Goal: Task Accomplishment & Management: Manage account settings

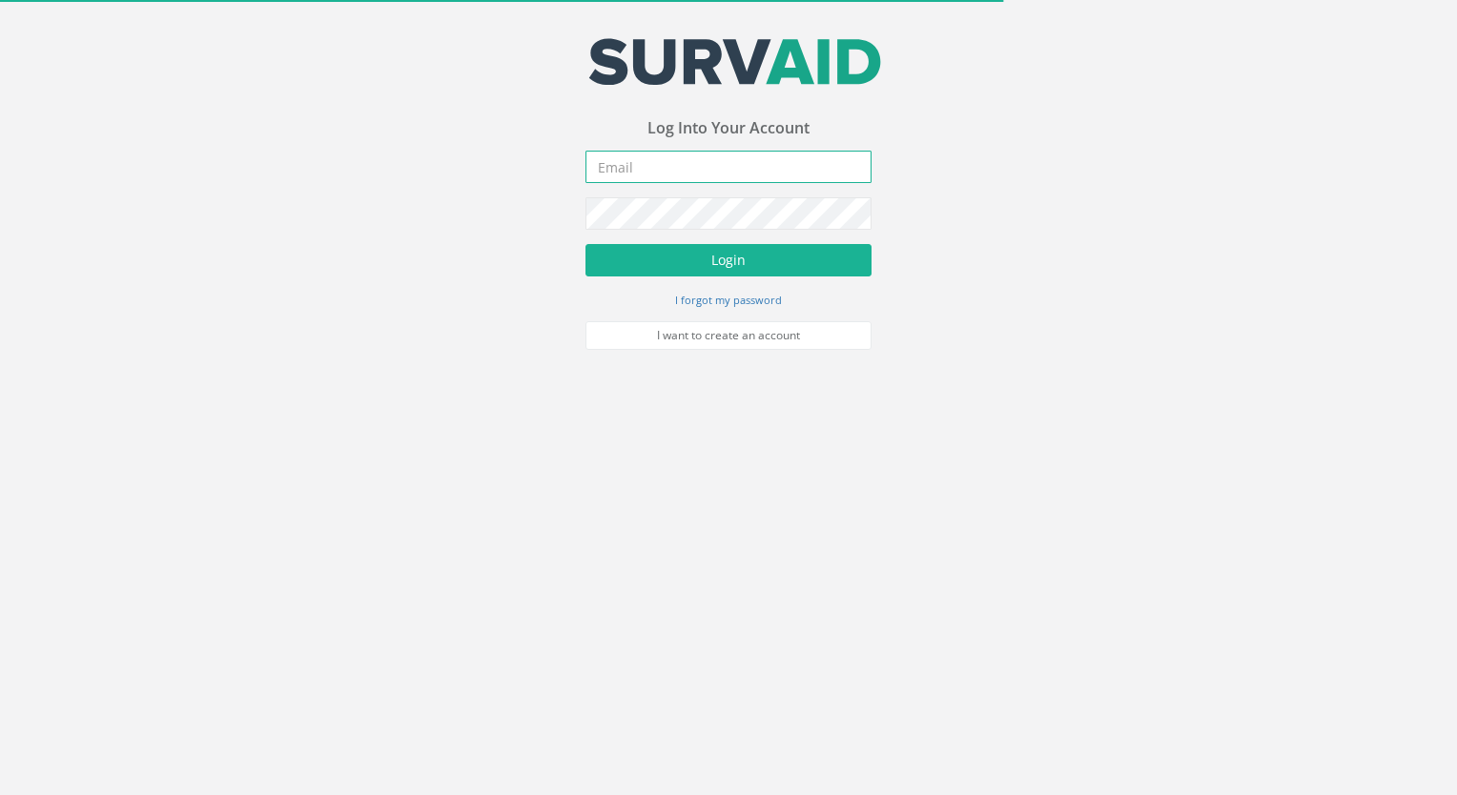
click at [659, 153] on input "email" at bounding box center [729, 167] width 286 height 32
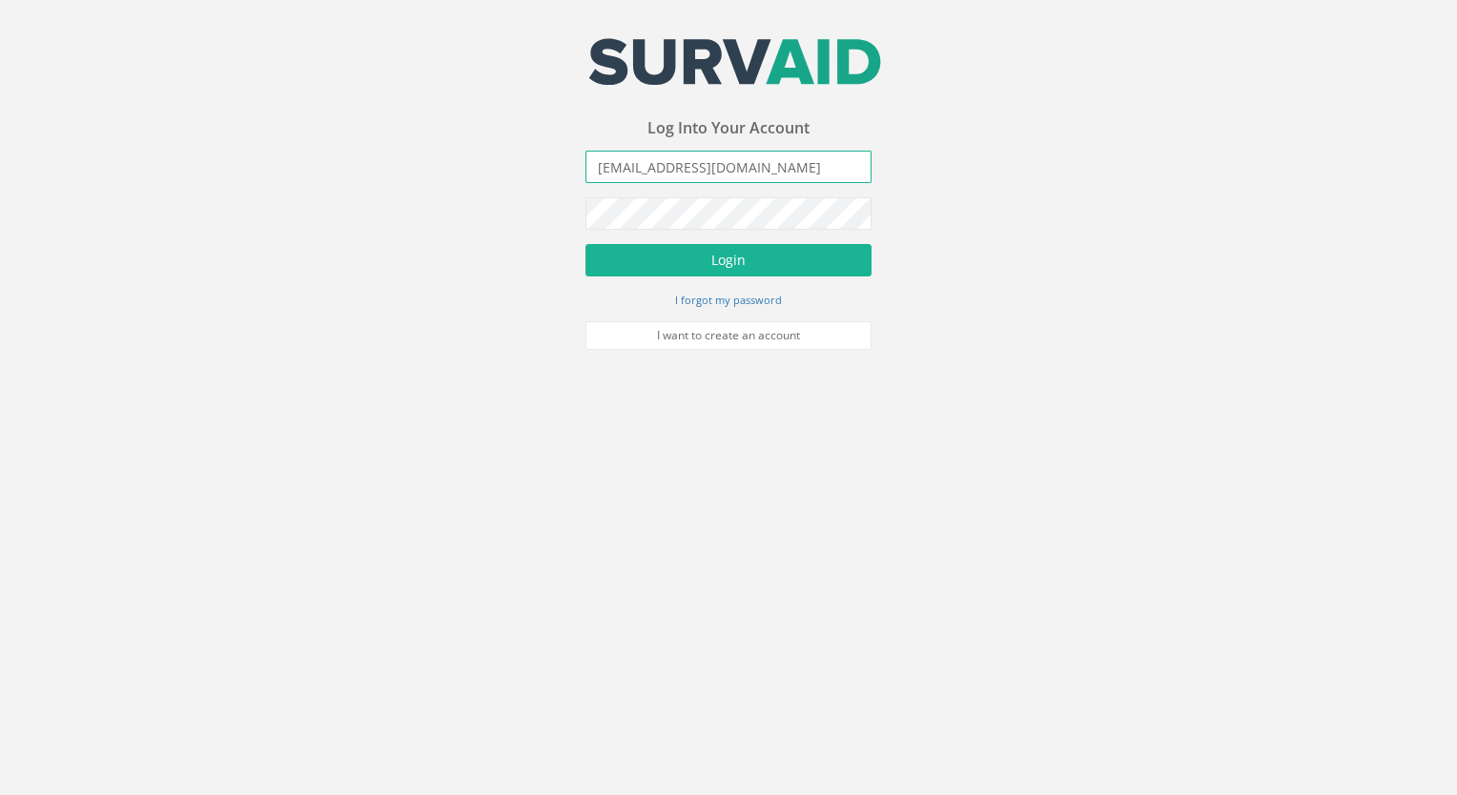
type input "[EMAIL_ADDRESS][DOMAIN_NAME]"
click at [586, 244] on button "Login" at bounding box center [729, 260] width 286 height 32
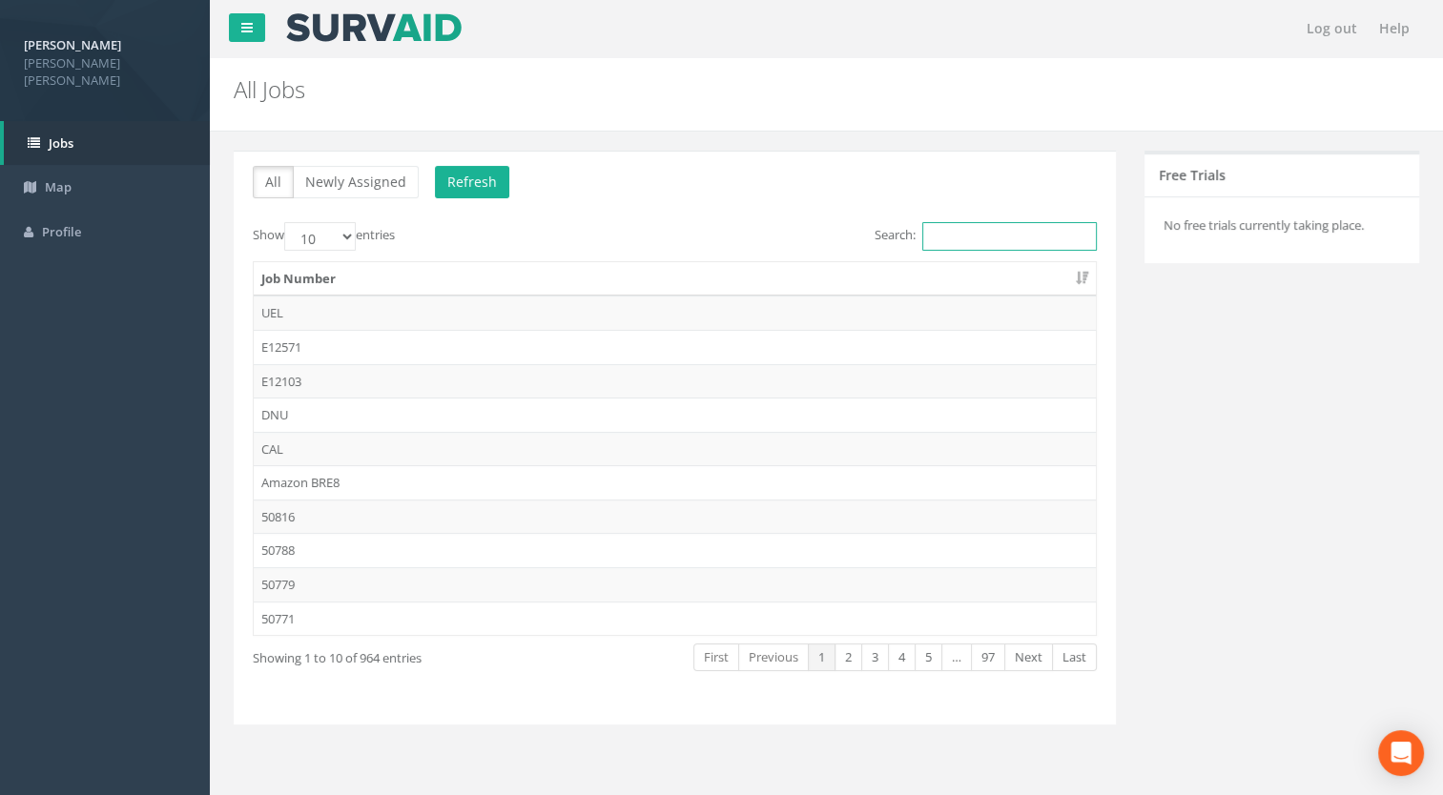
click at [1018, 242] on input "Search:" at bounding box center [1009, 236] width 175 height 29
click at [1022, 247] on input "Search:" at bounding box center [1009, 236] width 175 height 29
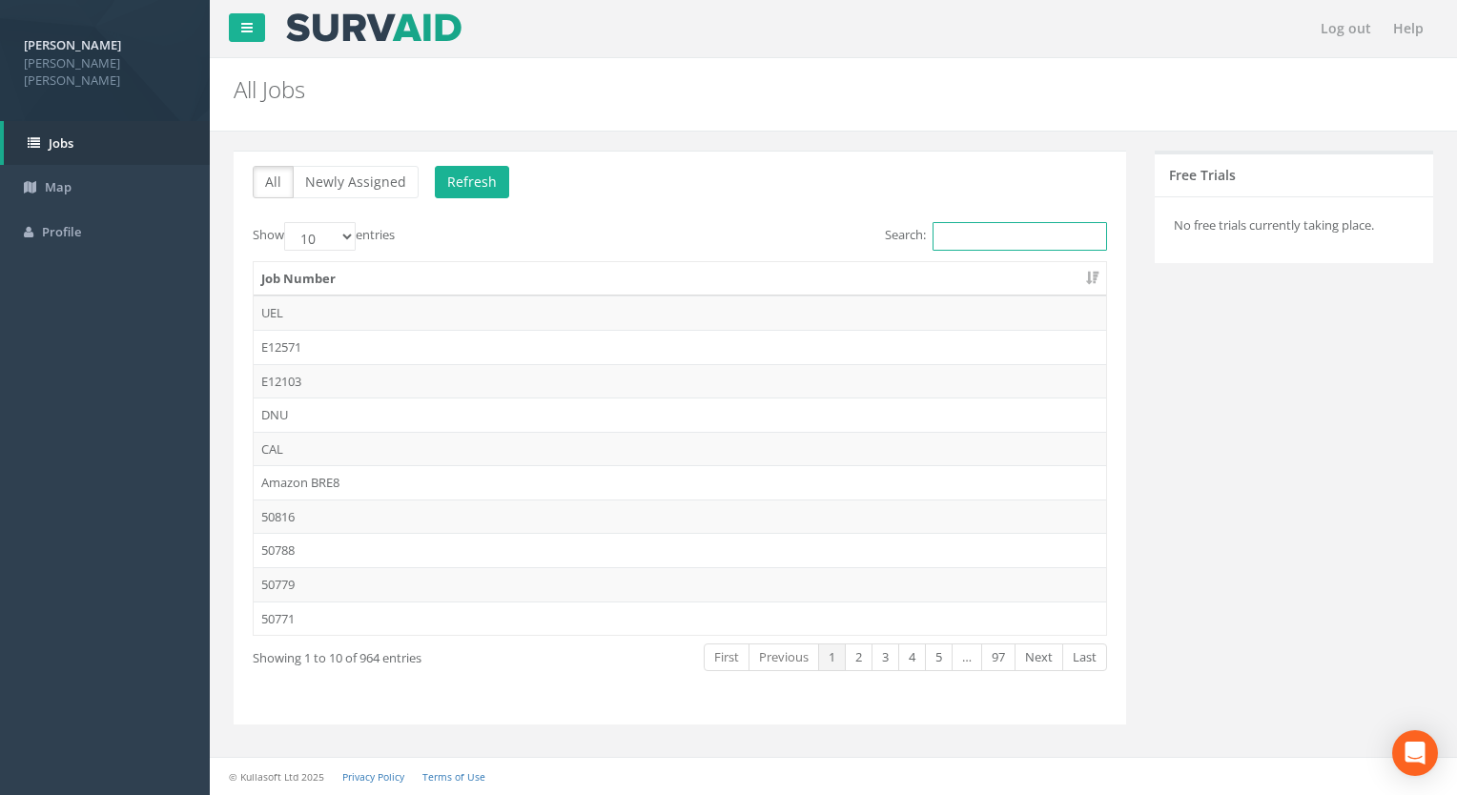
click at [1024, 244] on input "Search:" at bounding box center [1020, 236] width 175 height 29
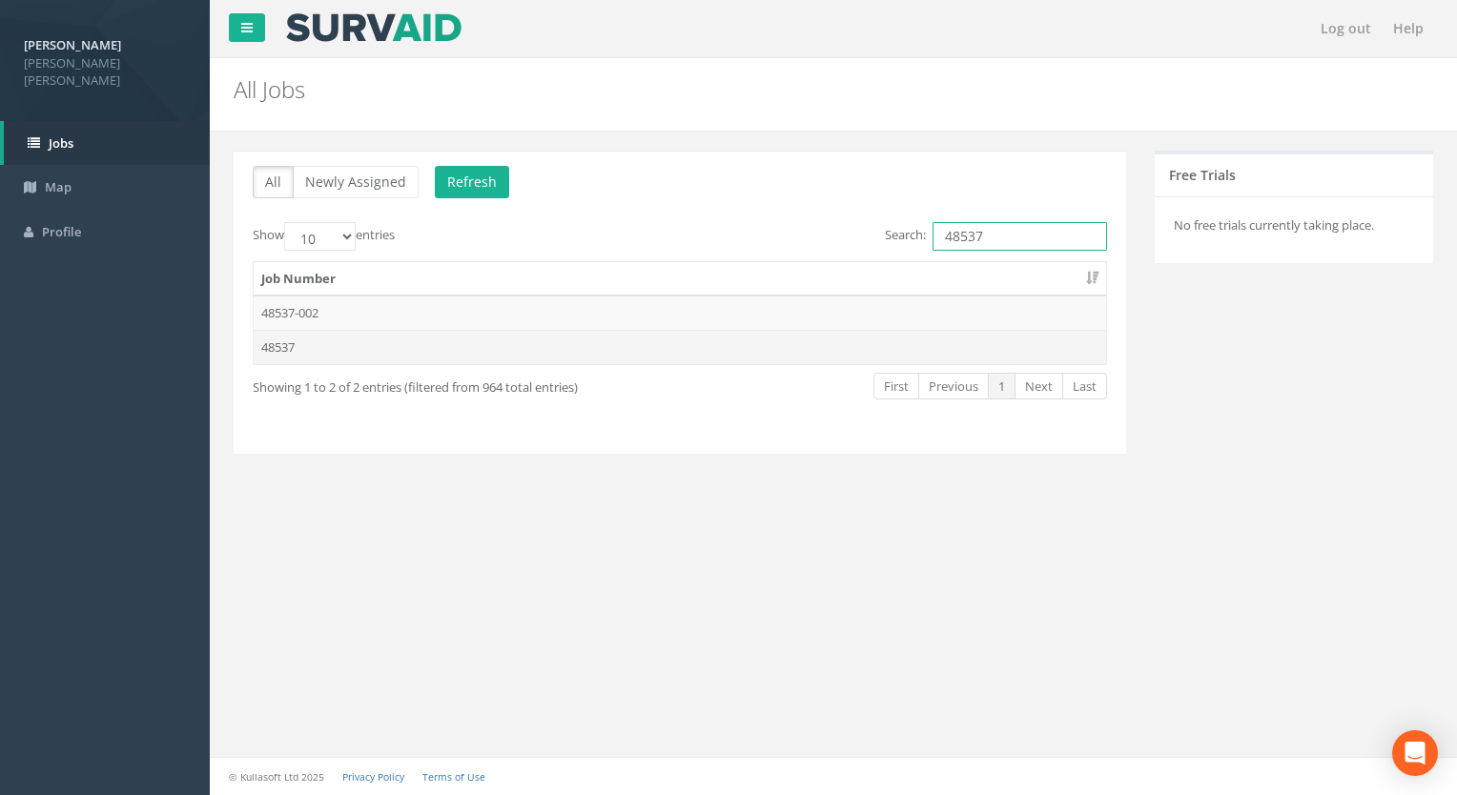
type input "48537"
click at [309, 350] on td "48537" at bounding box center [680, 347] width 853 height 34
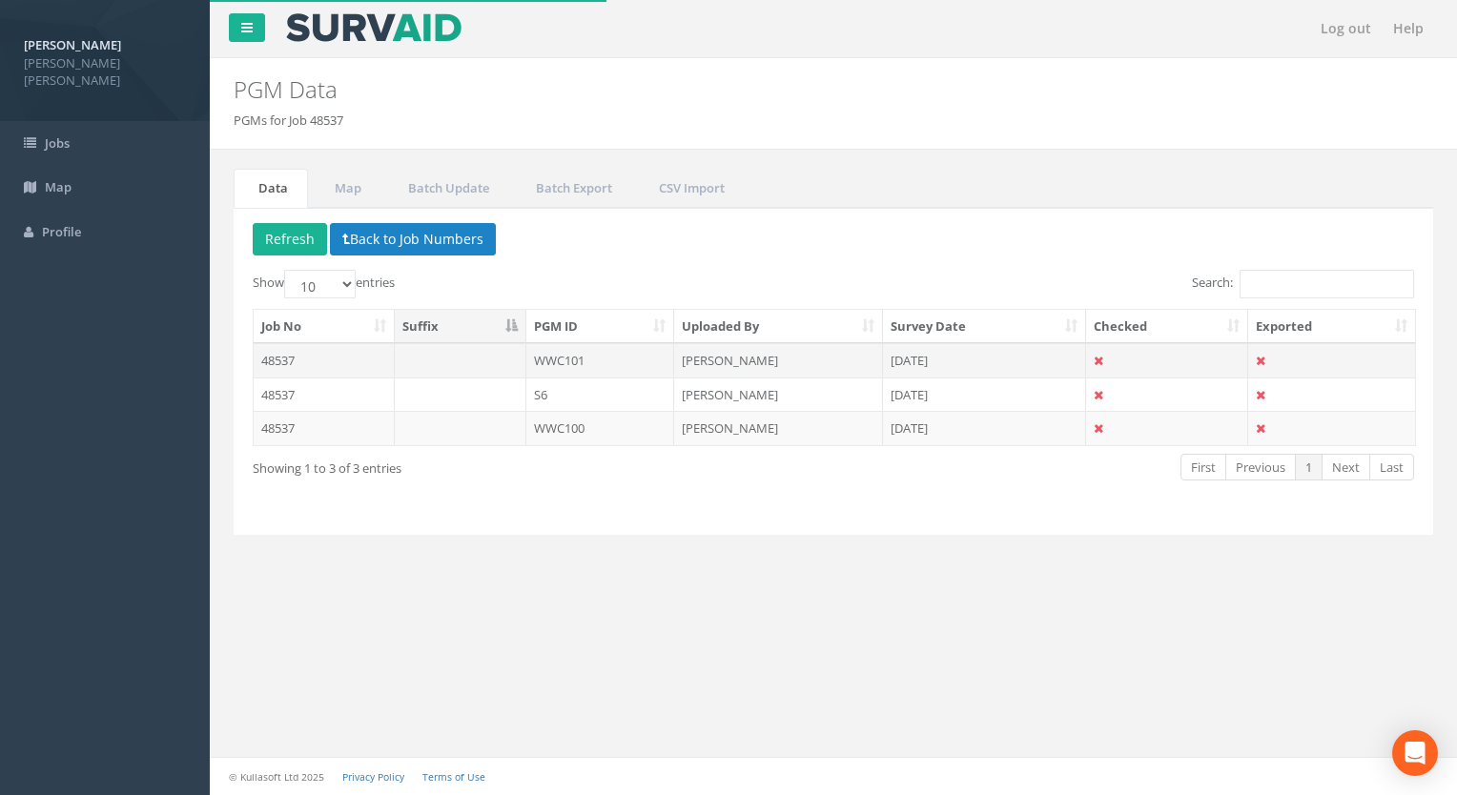
click at [590, 360] on td "WWC101" at bounding box center [600, 360] width 149 height 34
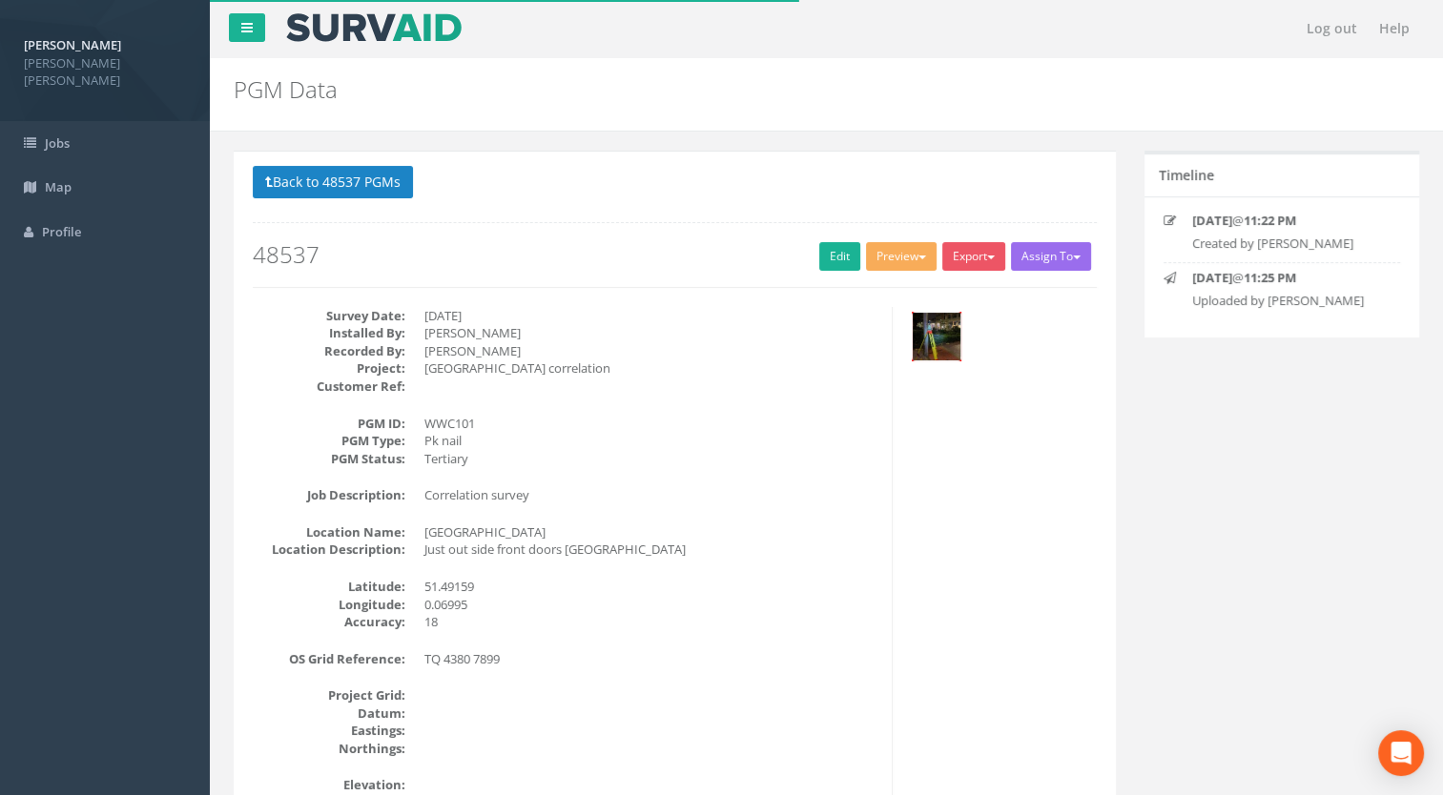
click at [926, 334] on img at bounding box center [937, 337] width 48 height 48
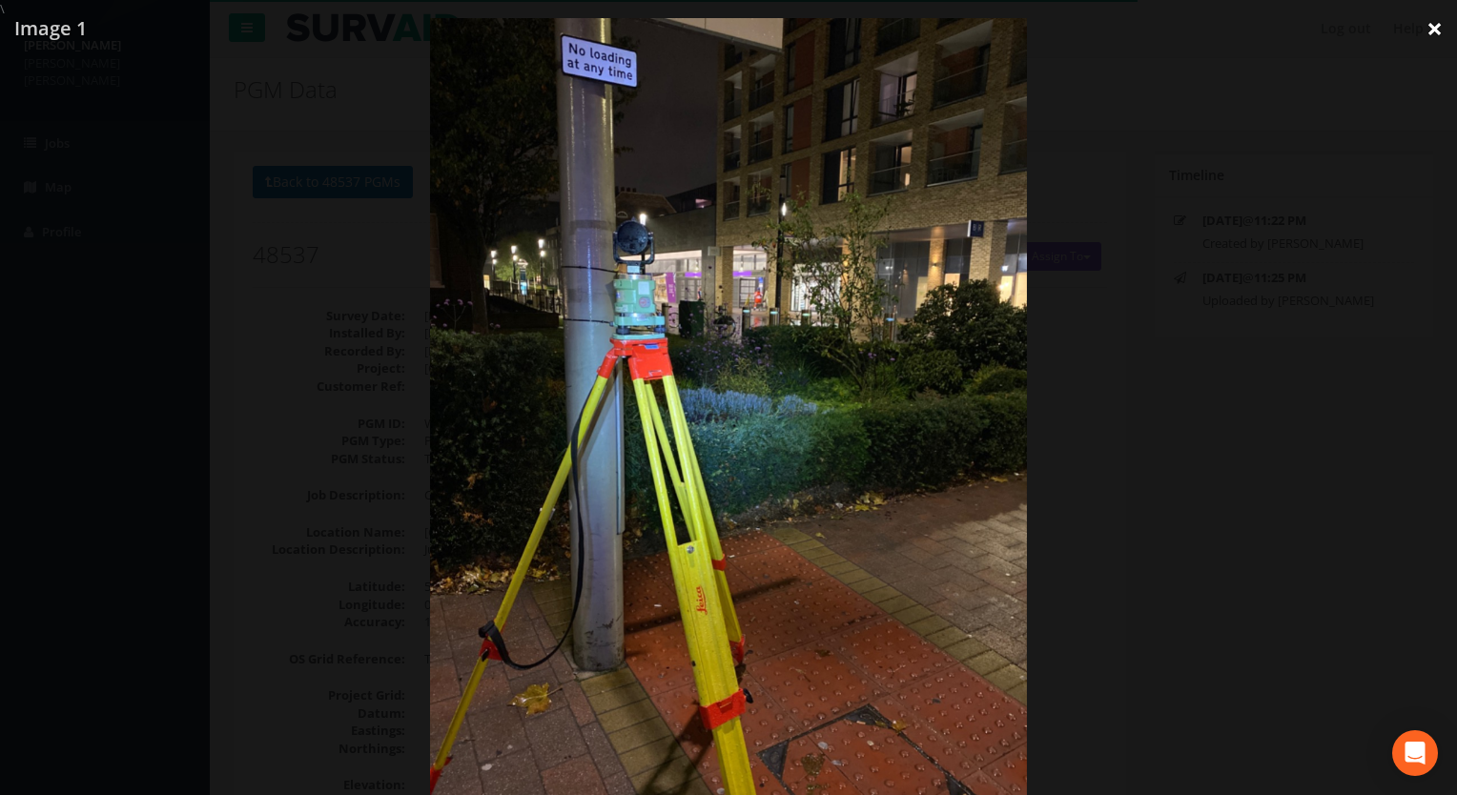
click at [1434, 31] on link "×" at bounding box center [1434, 28] width 45 height 57
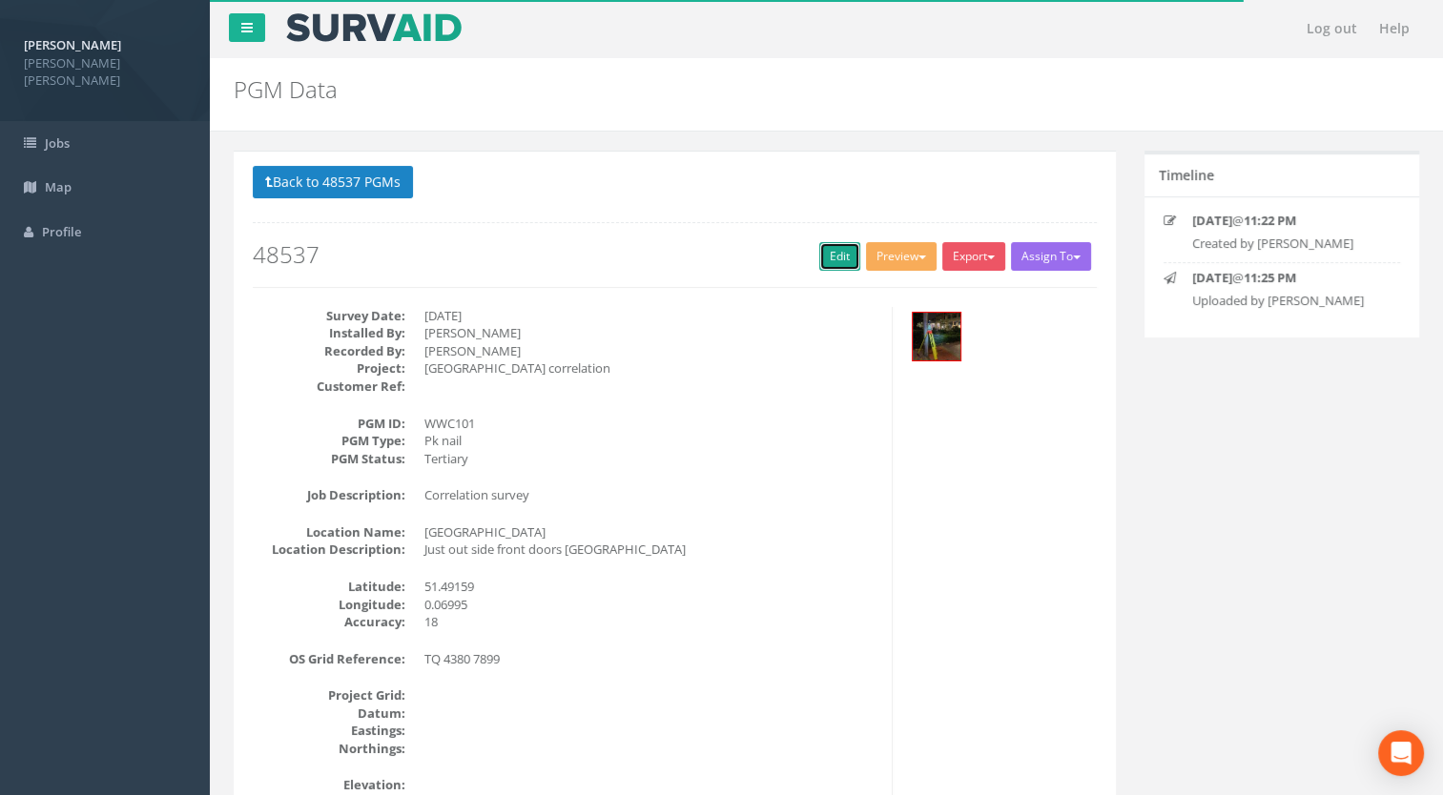
click at [835, 262] on link "Edit" at bounding box center [839, 256] width 41 height 29
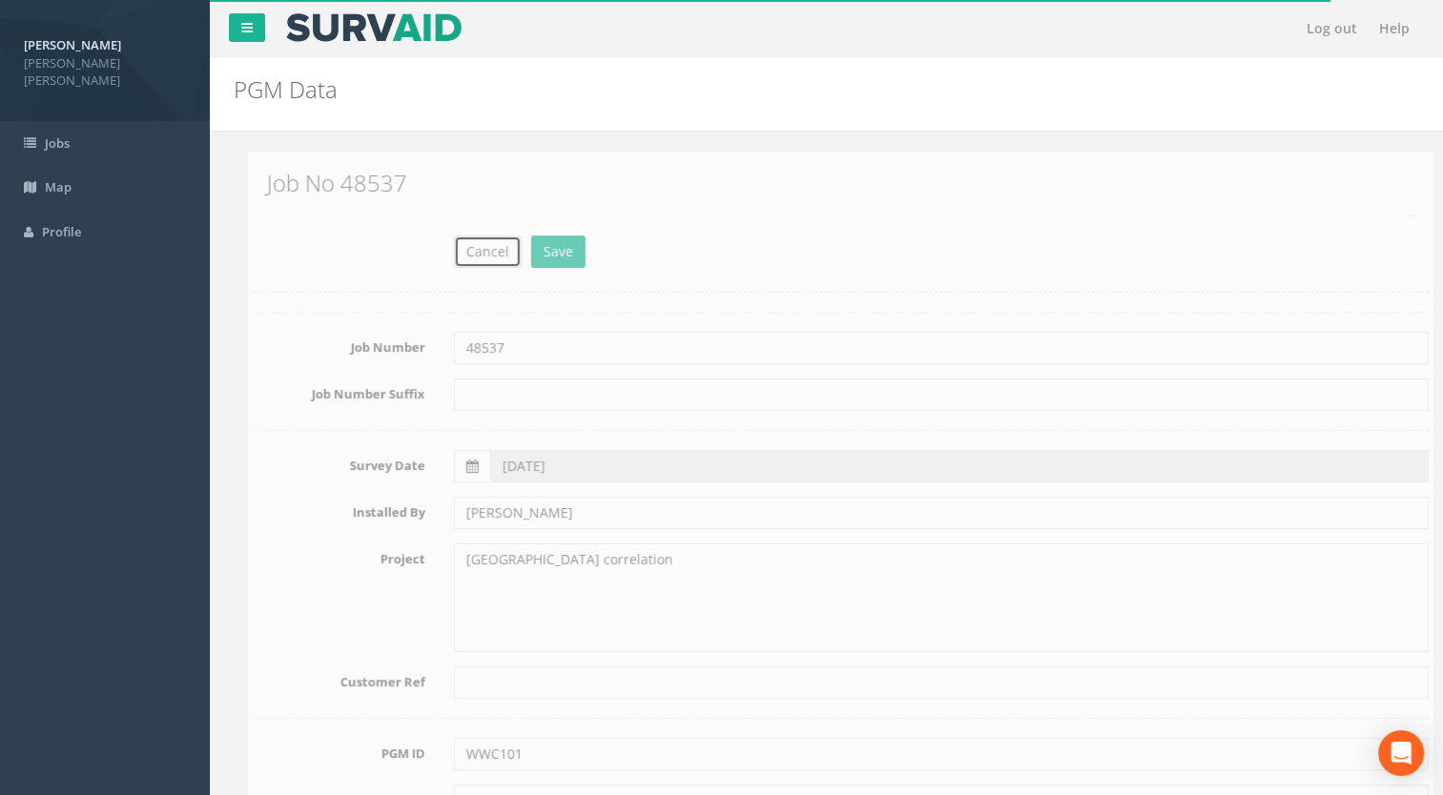
click at [497, 245] on button "Cancel" at bounding box center [474, 252] width 68 height 32
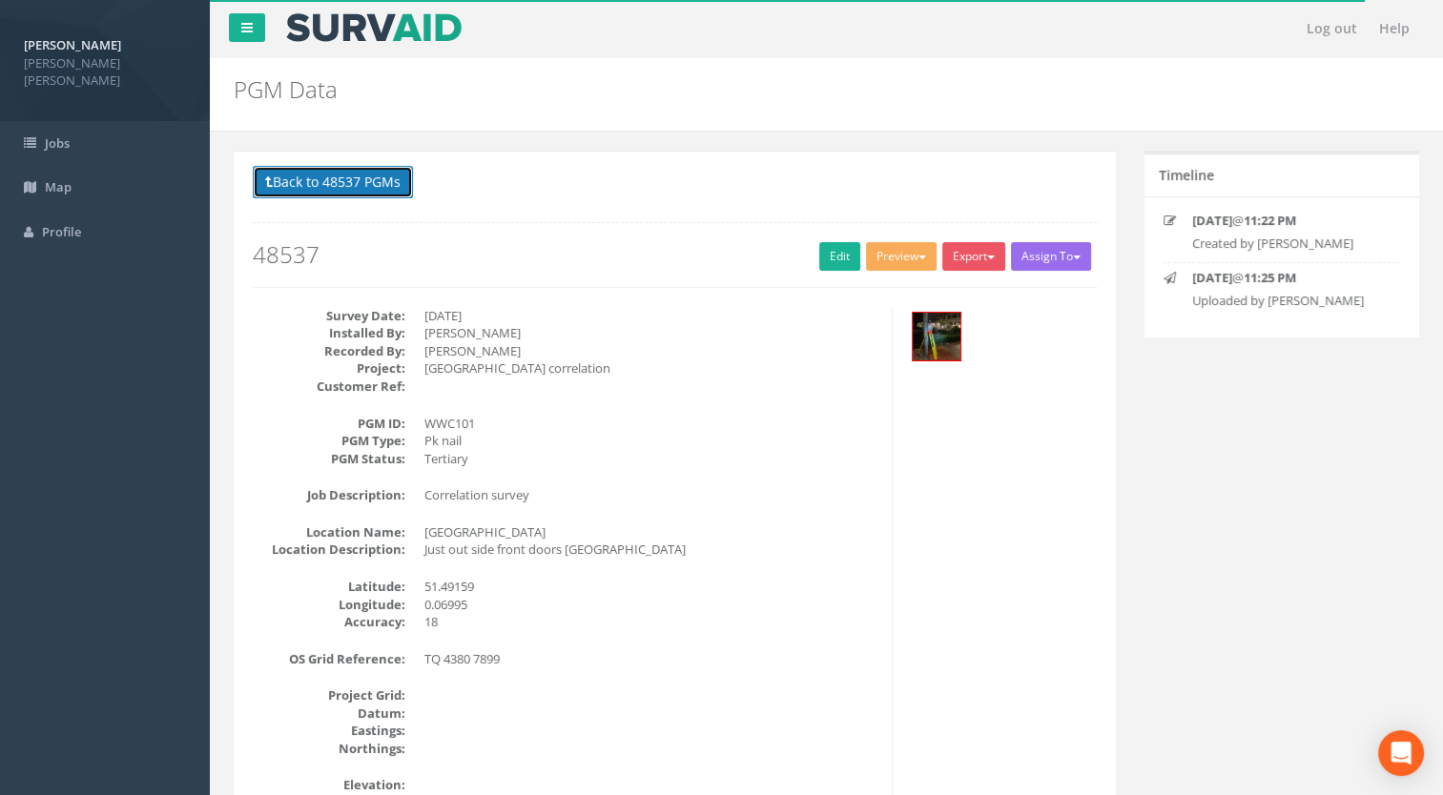
click at [343, 171] on button "Back to 48537 PGMs" at bounding box center [333, 182] width 160 height 32
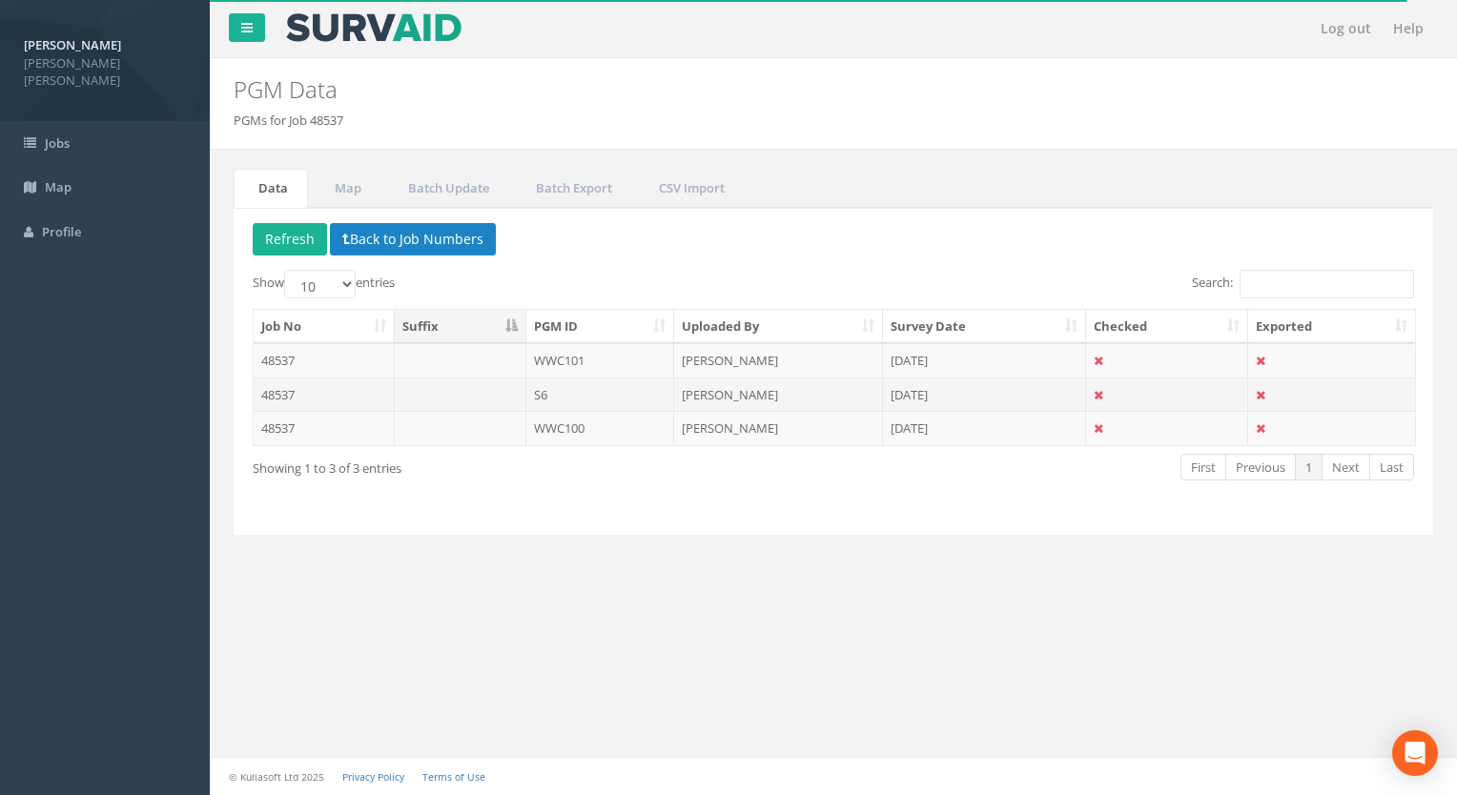
click at [572, 391] on td "S6" at bounding box center [600, 395] width 149 height 34
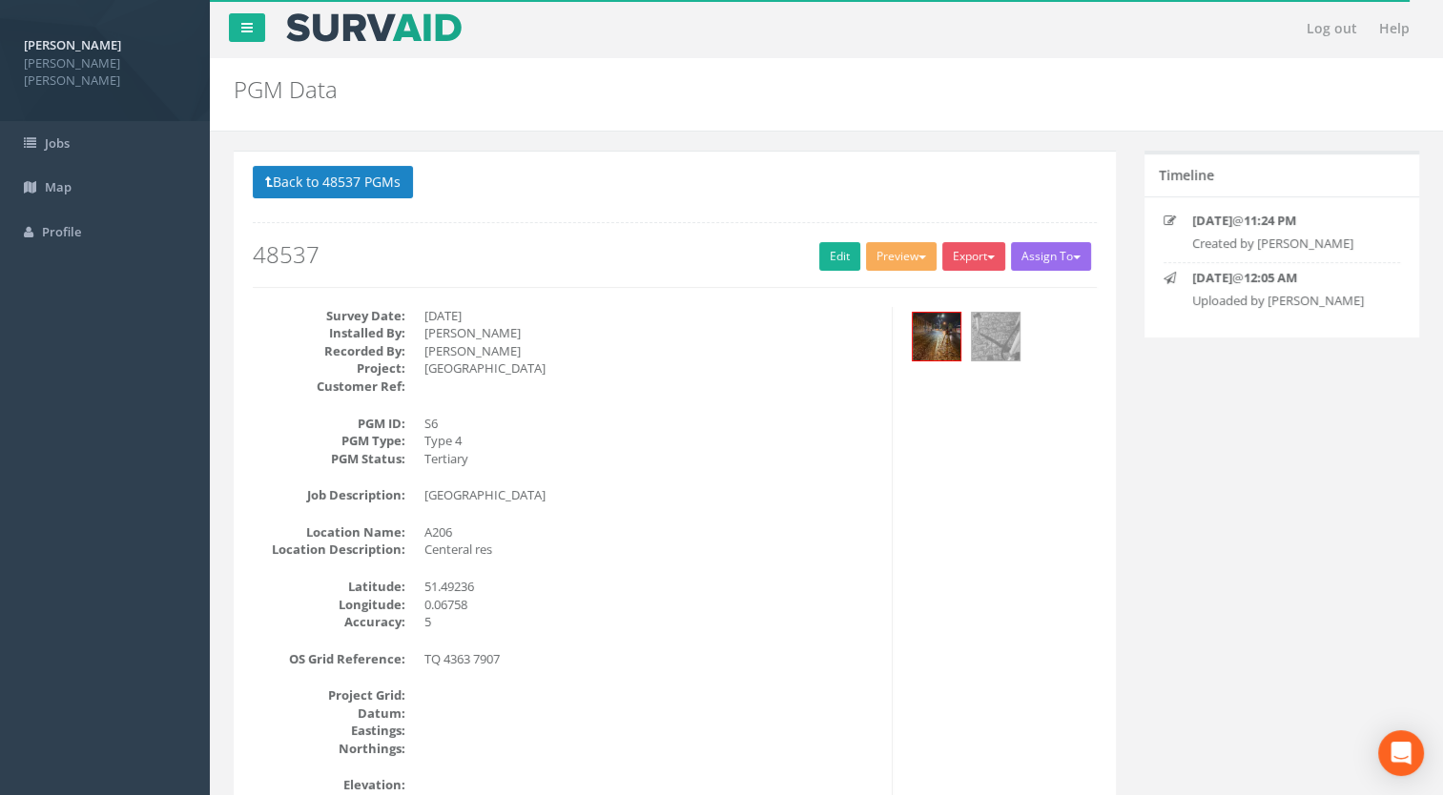
click at [964, 330] on div at bounding box center [1002, 339] width 190 height 64
click at [950, 341] on img at bounding box center [937, 337] width 48 height 48
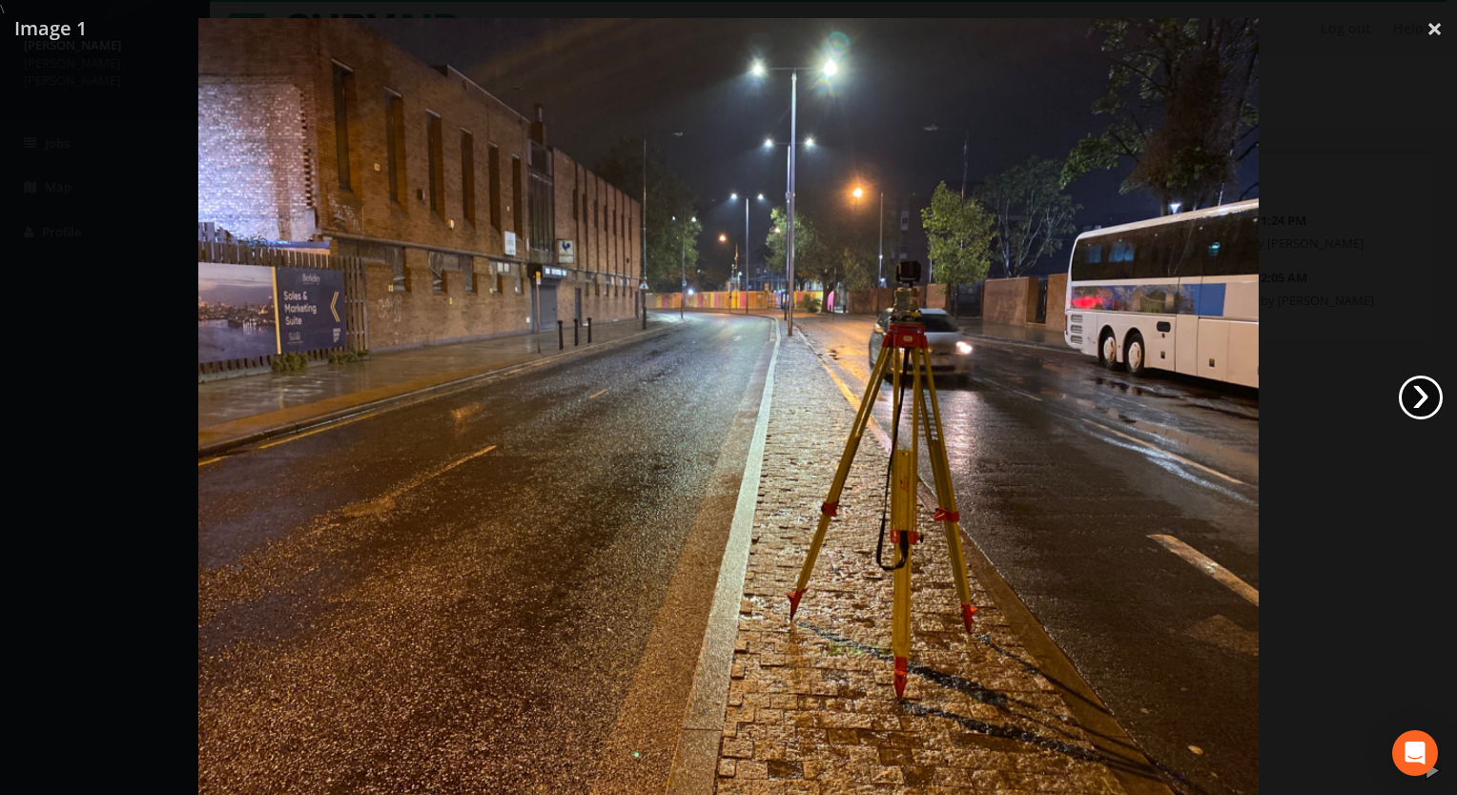
click at [1412, 401] on link "›" at bounding box center [1421, 398] width 44 height 44
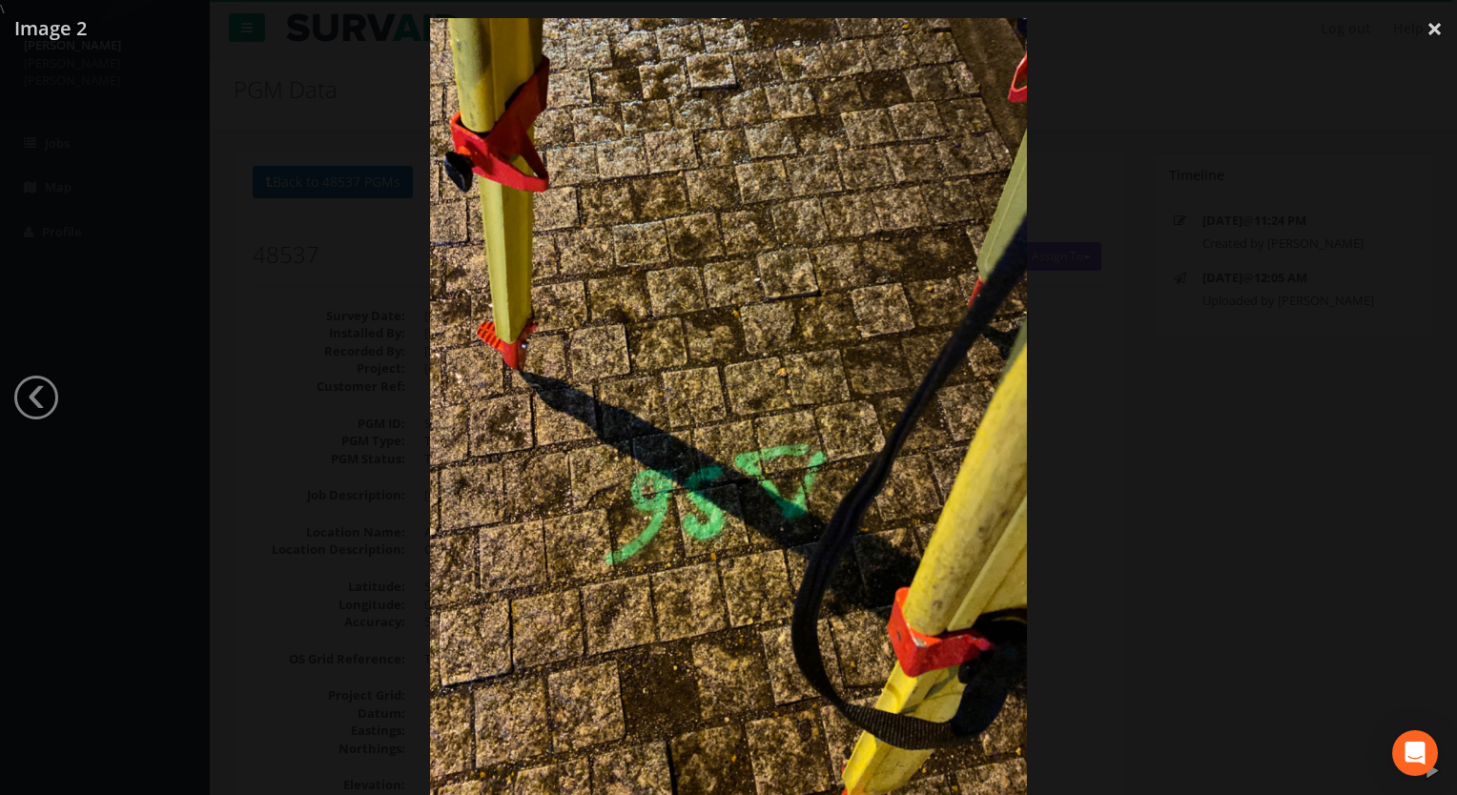
click at [563, 345] on img at bounding box center [728, 415] width 597 height 795
drag, startPoint x: 1024, startPoint y: 292, endPoint x: 1219, endPoint y: 171, distance: 229.2
click at [1027, 292] on div at bounding box center [728, 415] width 1457 height 795
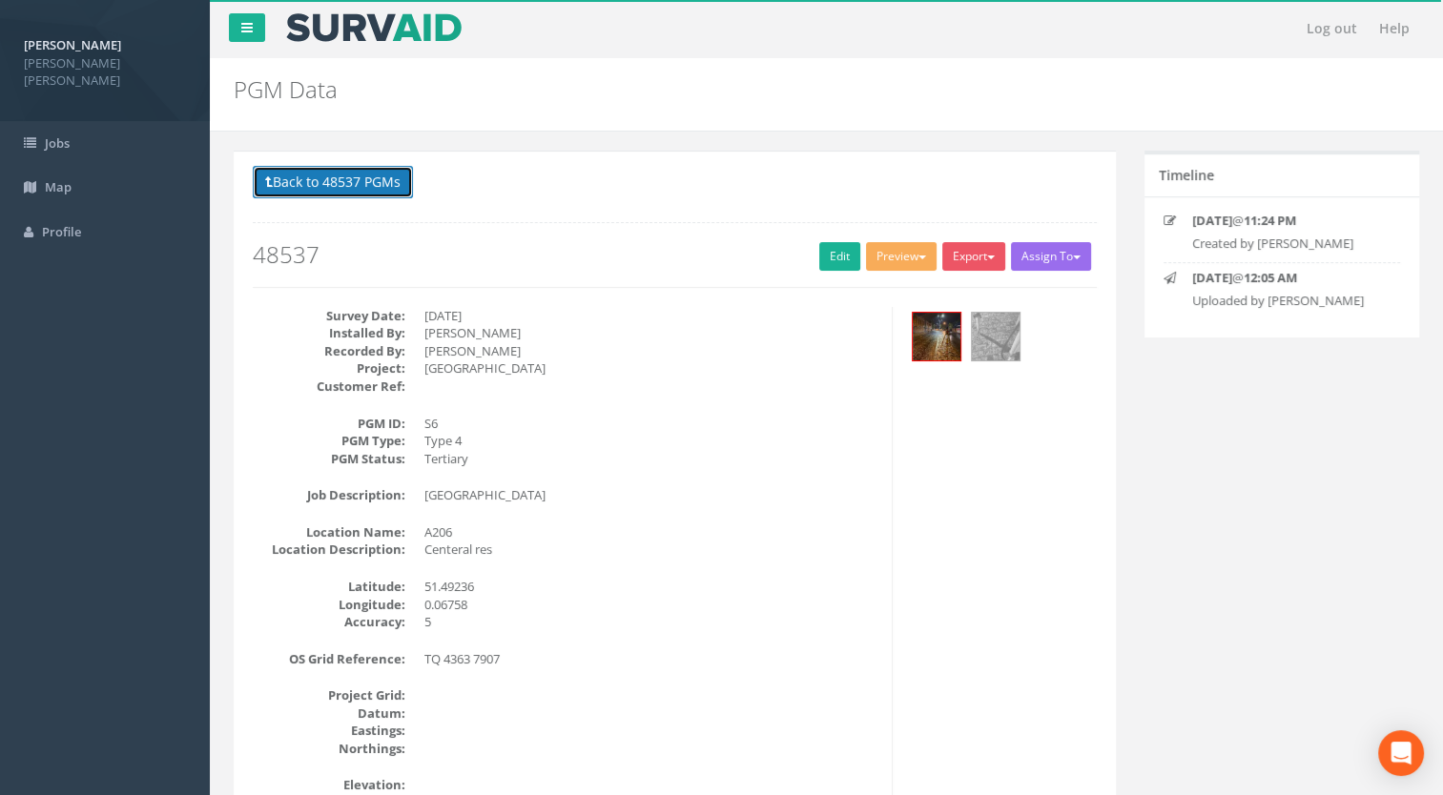
click at [320, 177] on button "Back to 48537 PGMs" at bounding box center [333, 182] width 160 height 32
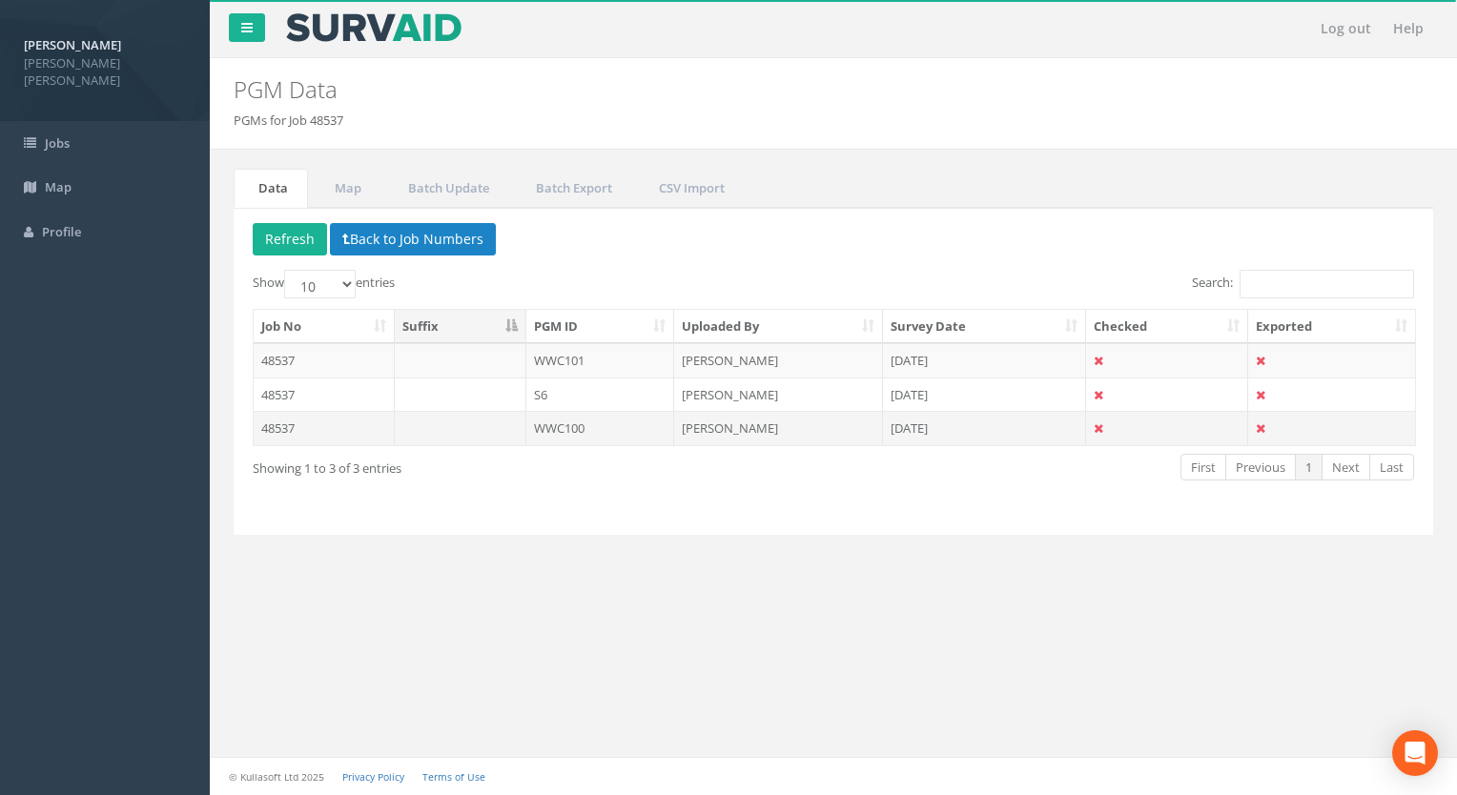
click at [625, 427] on td "WWC100" at bounding box center [600, 428] width 149 height 34
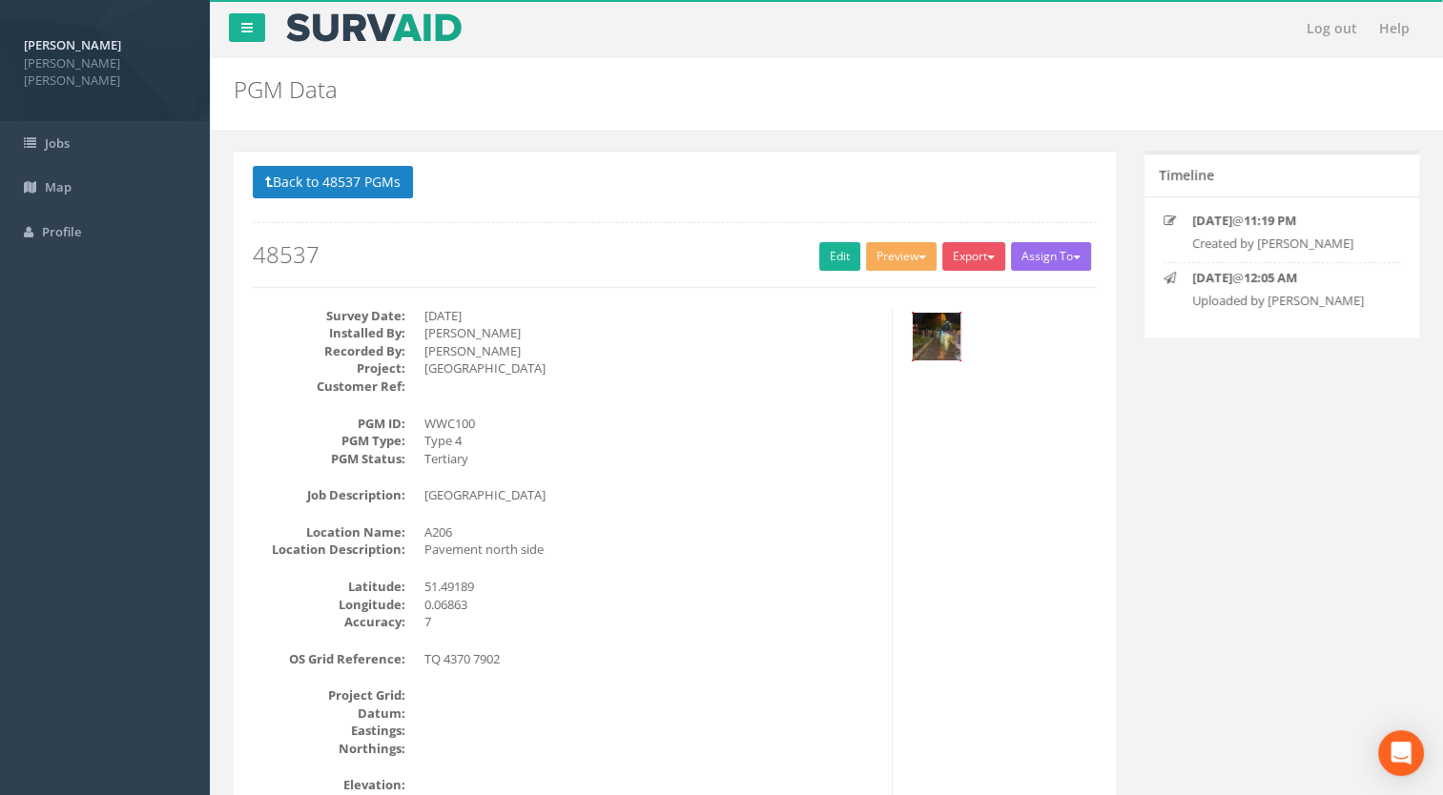
click at [955, 336] on img at bounding box center [937, 337] width 48 height 48
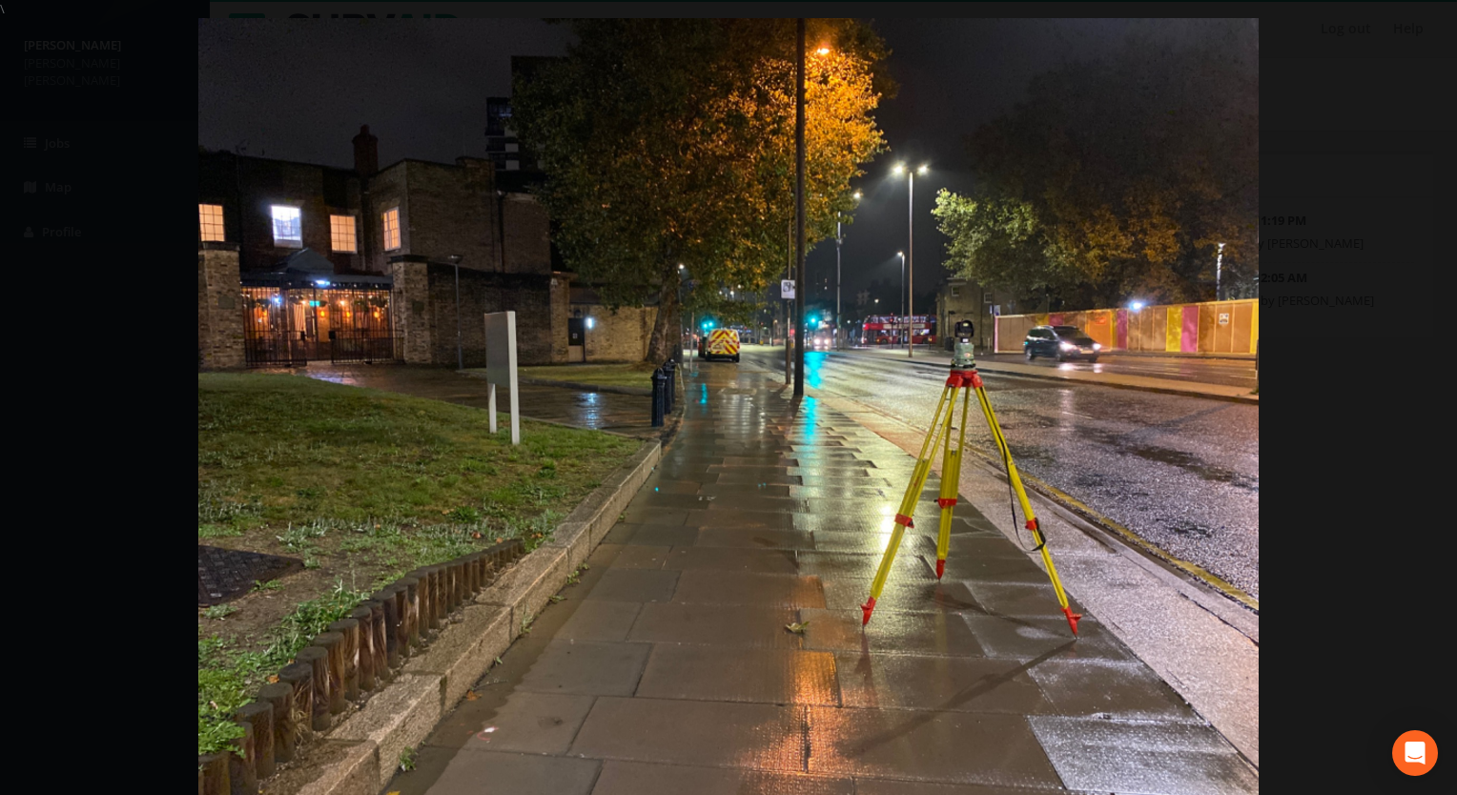
click at [105, 272] on div at bounding box center [728, 415] width 1457 height 795
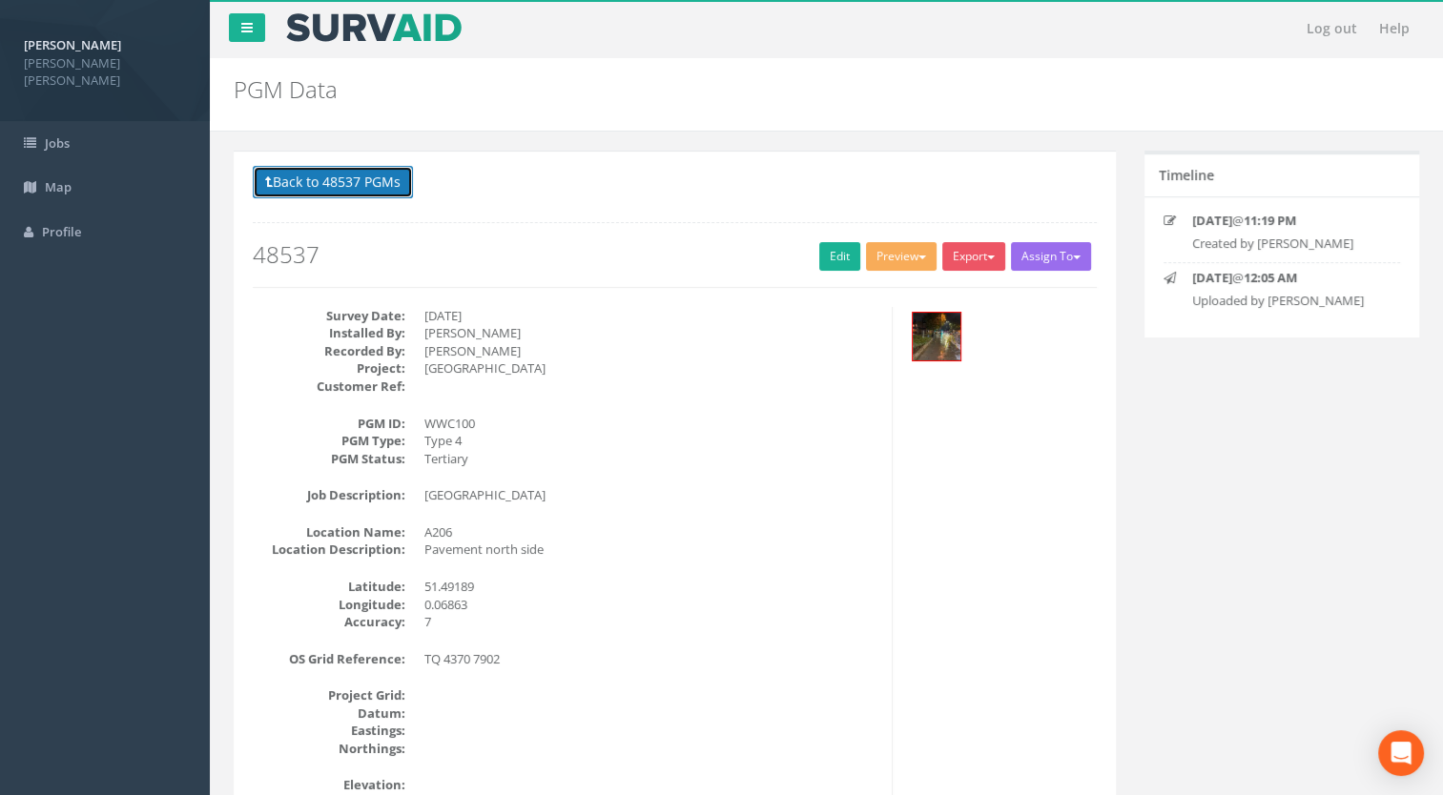
click at [332, 177] on button "Back to 48537 PGMs" at bounding box center [333, 182] width 160 height 32
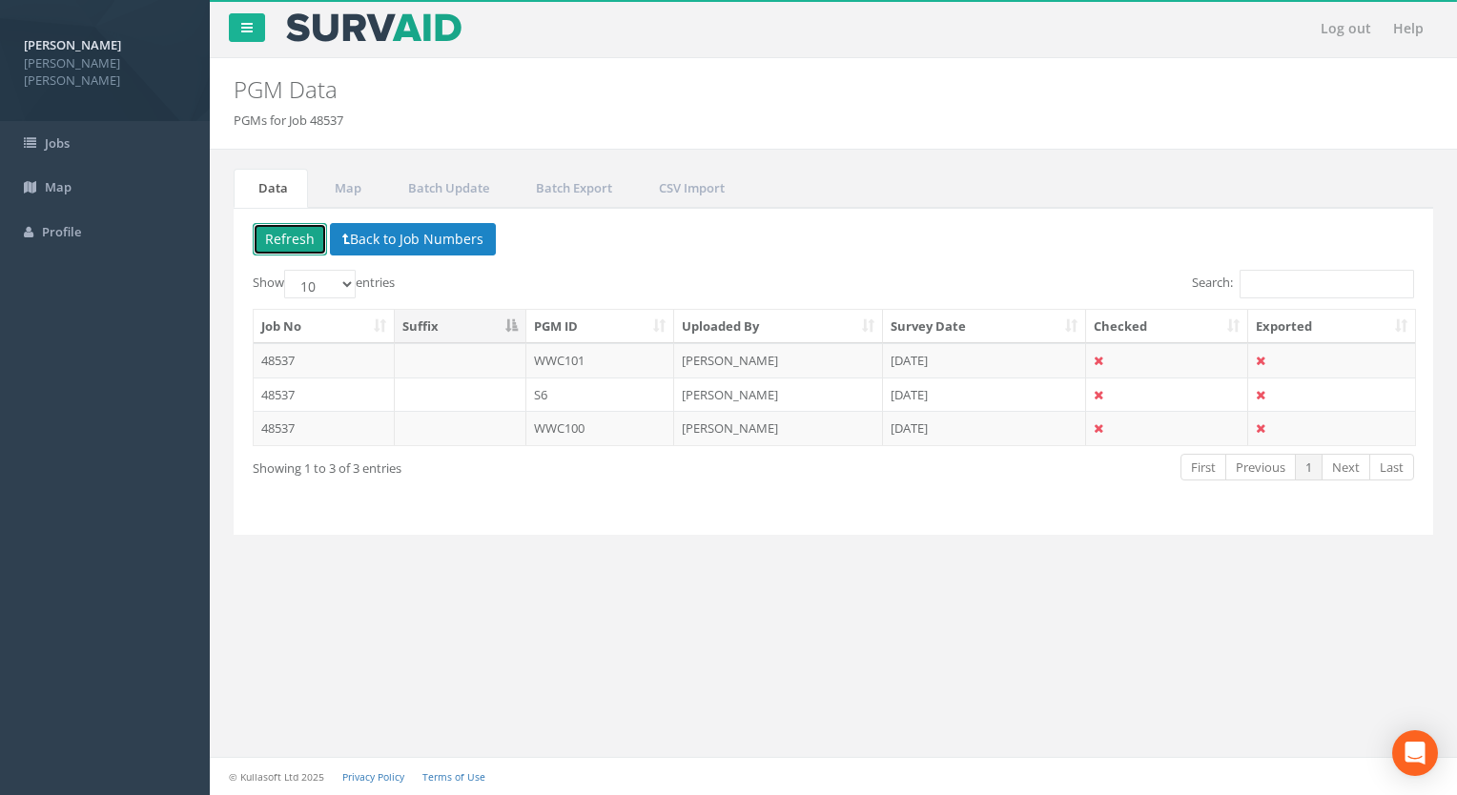
click at [275, 237] on button "Refresh" at bounding box center [290, 239] width 74 height 32
click at [389, 237] on button "Back to Job Numbers" at bounding box center [413, 239] width 166 height 32
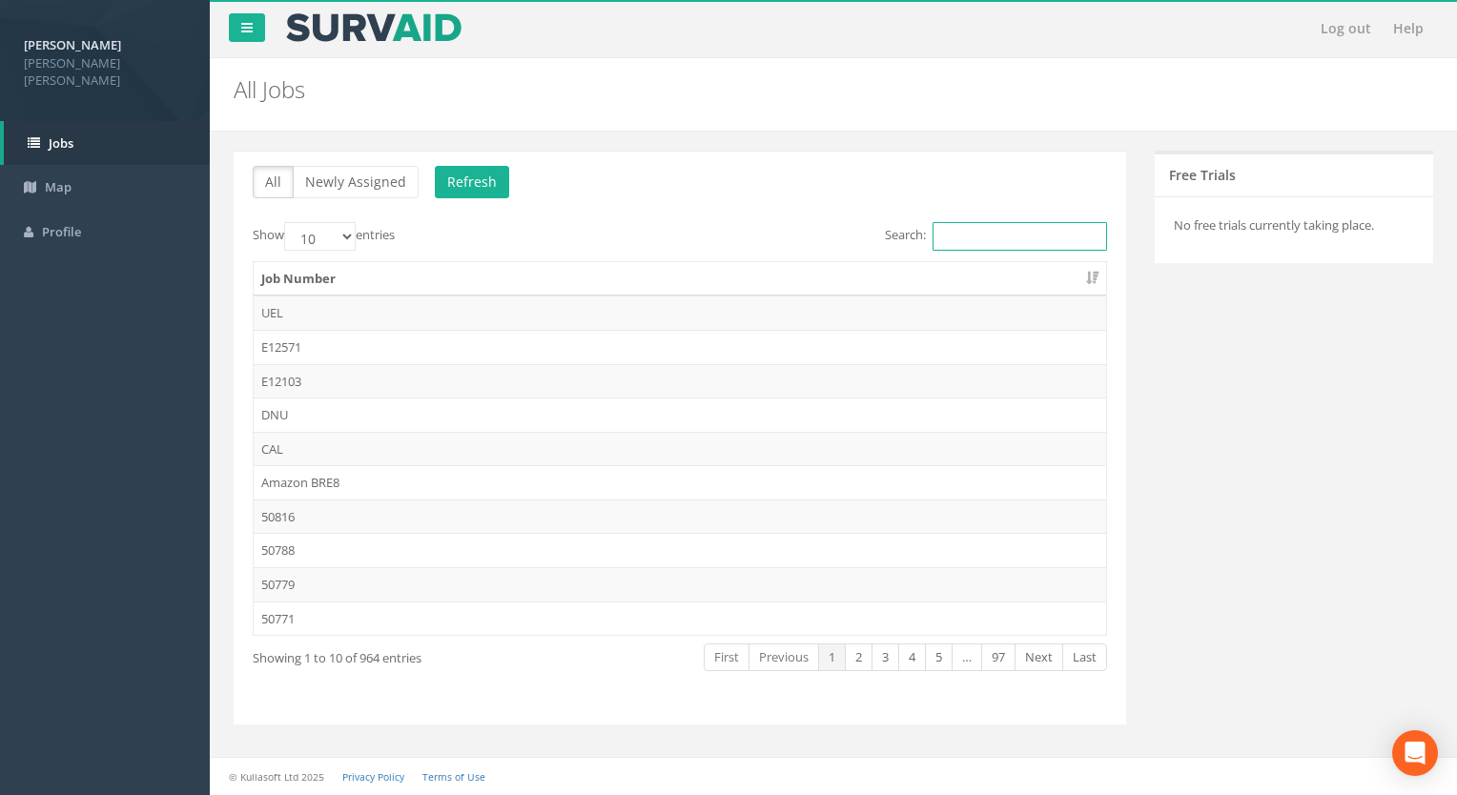
click at [963, 235] on input "Search:" at bounding box center [1020, 236] width 175 height 29
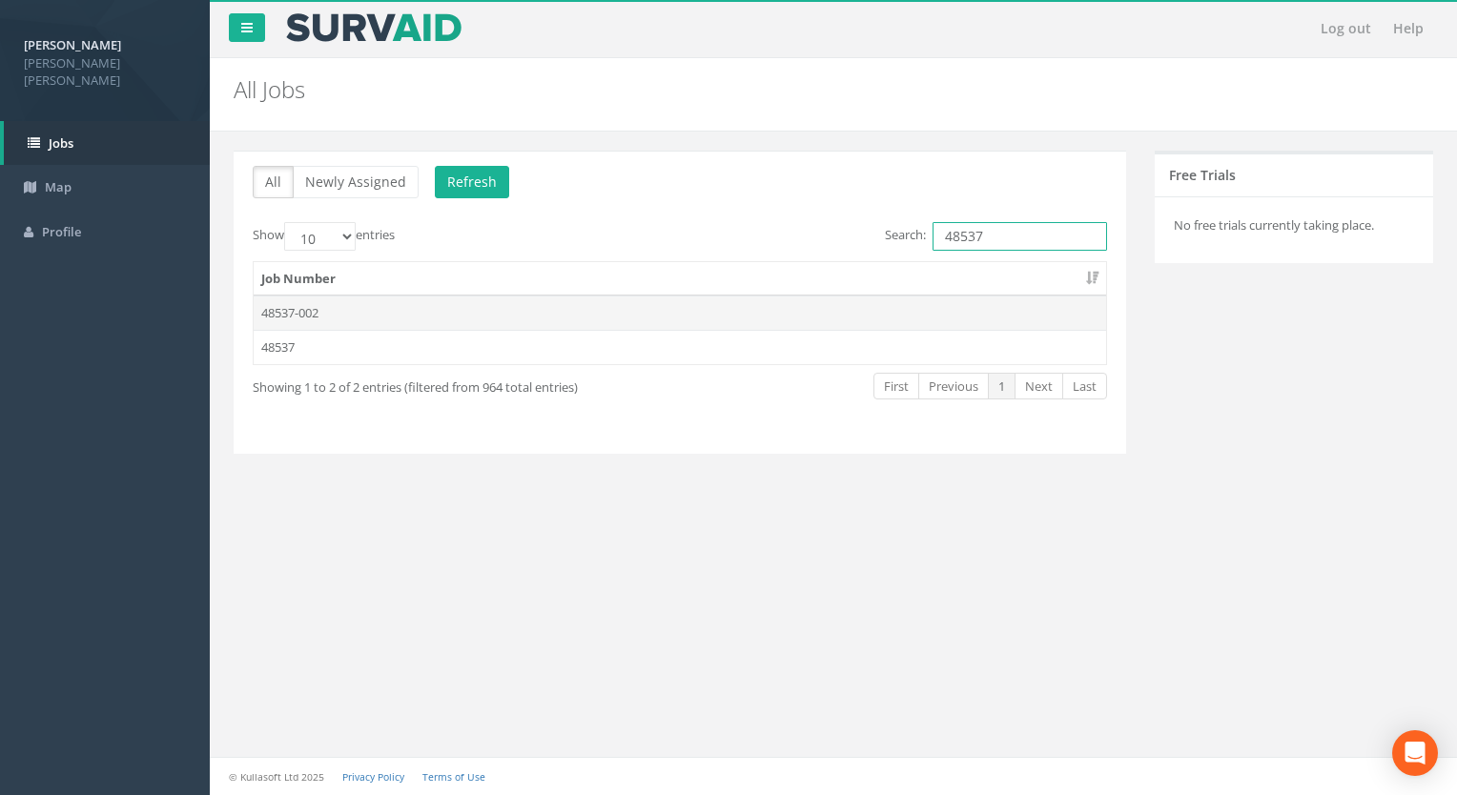
type input "48537"
click at [302, 304] on td "48537-002" at bounding box center [680, 313] width 853 height 34
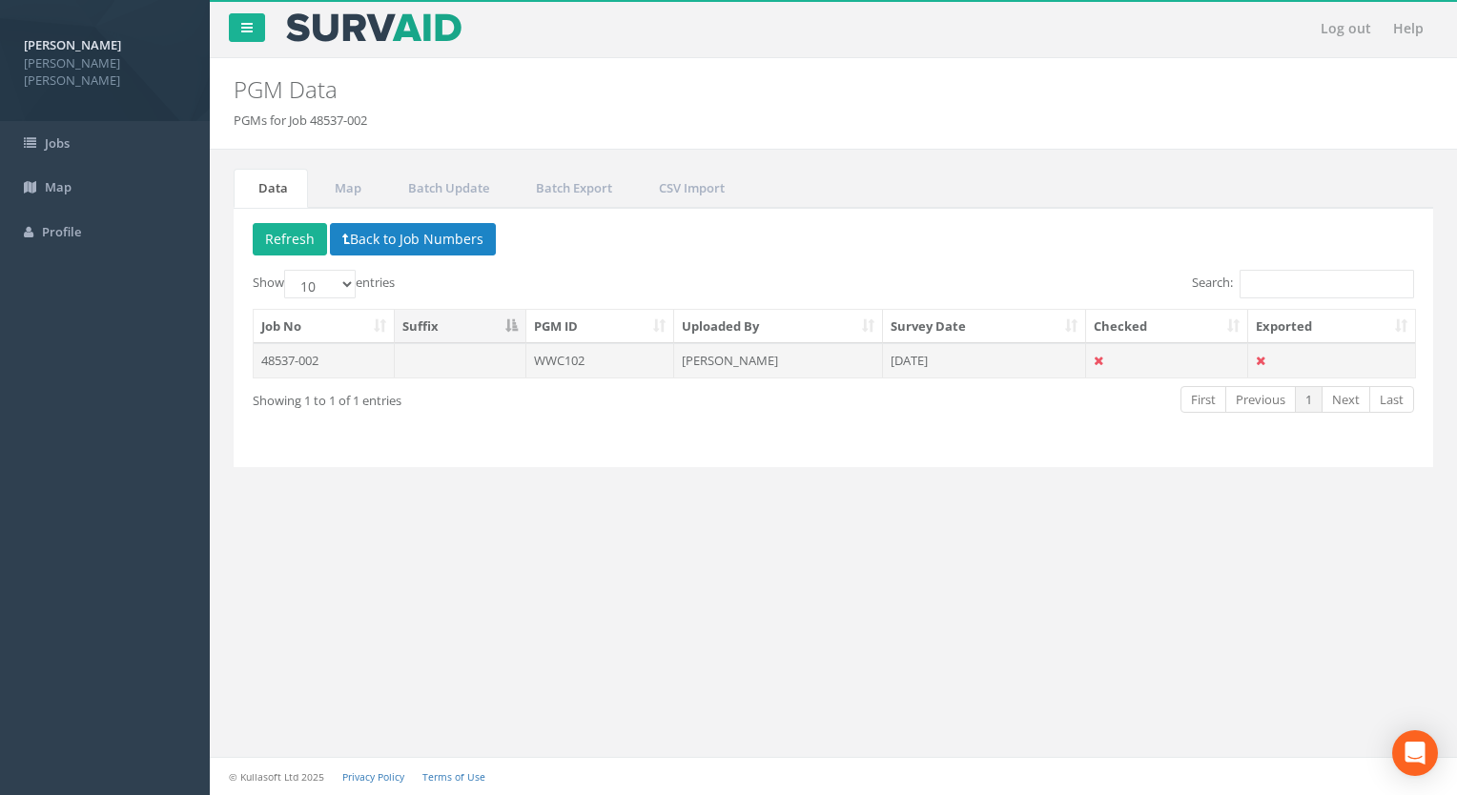
click at [593, 360] on td "WWC102" at bounding box center [600, 360] width 149 height 34
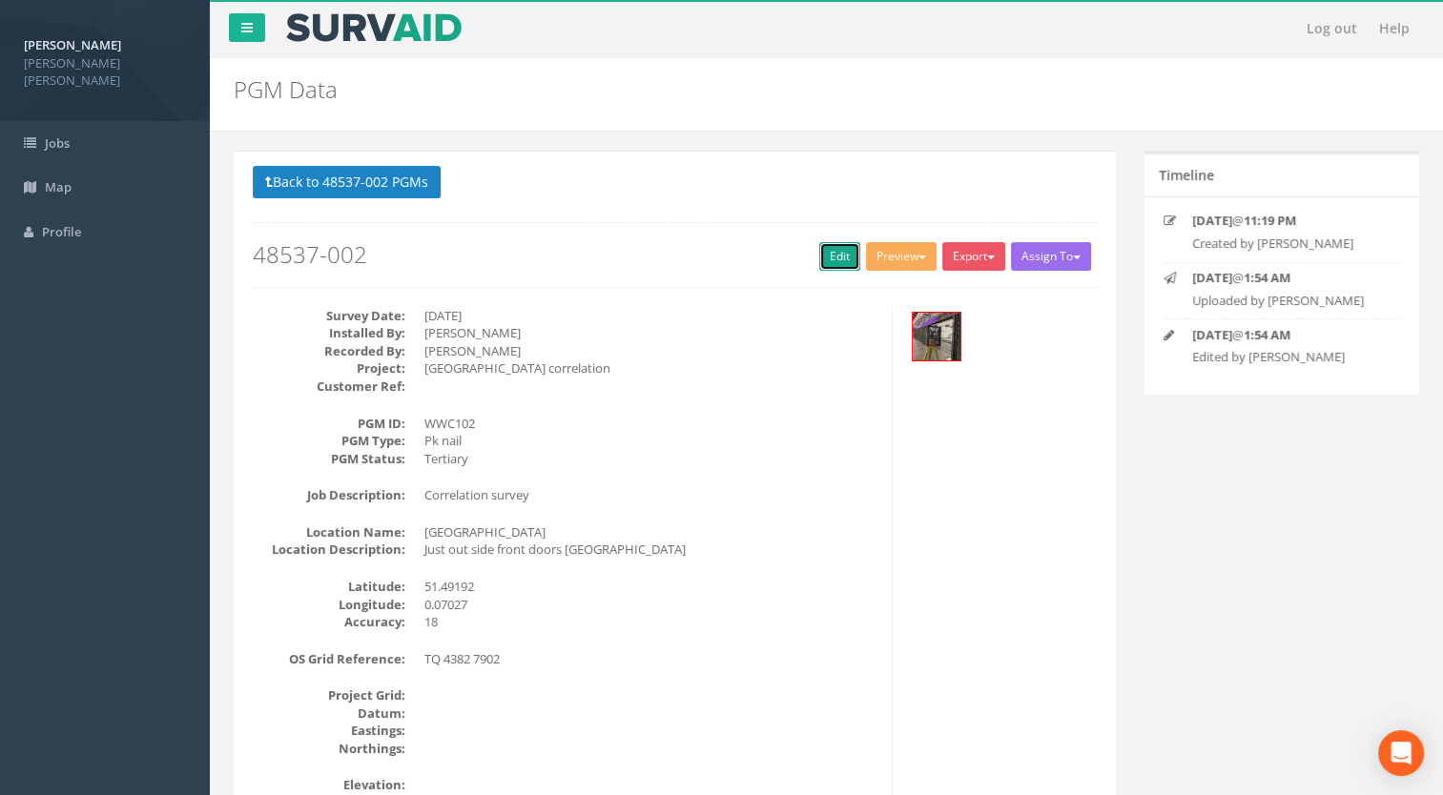
click at [826, 262] on link "Edit" at bounding box center [839, 256] width 41 height 29
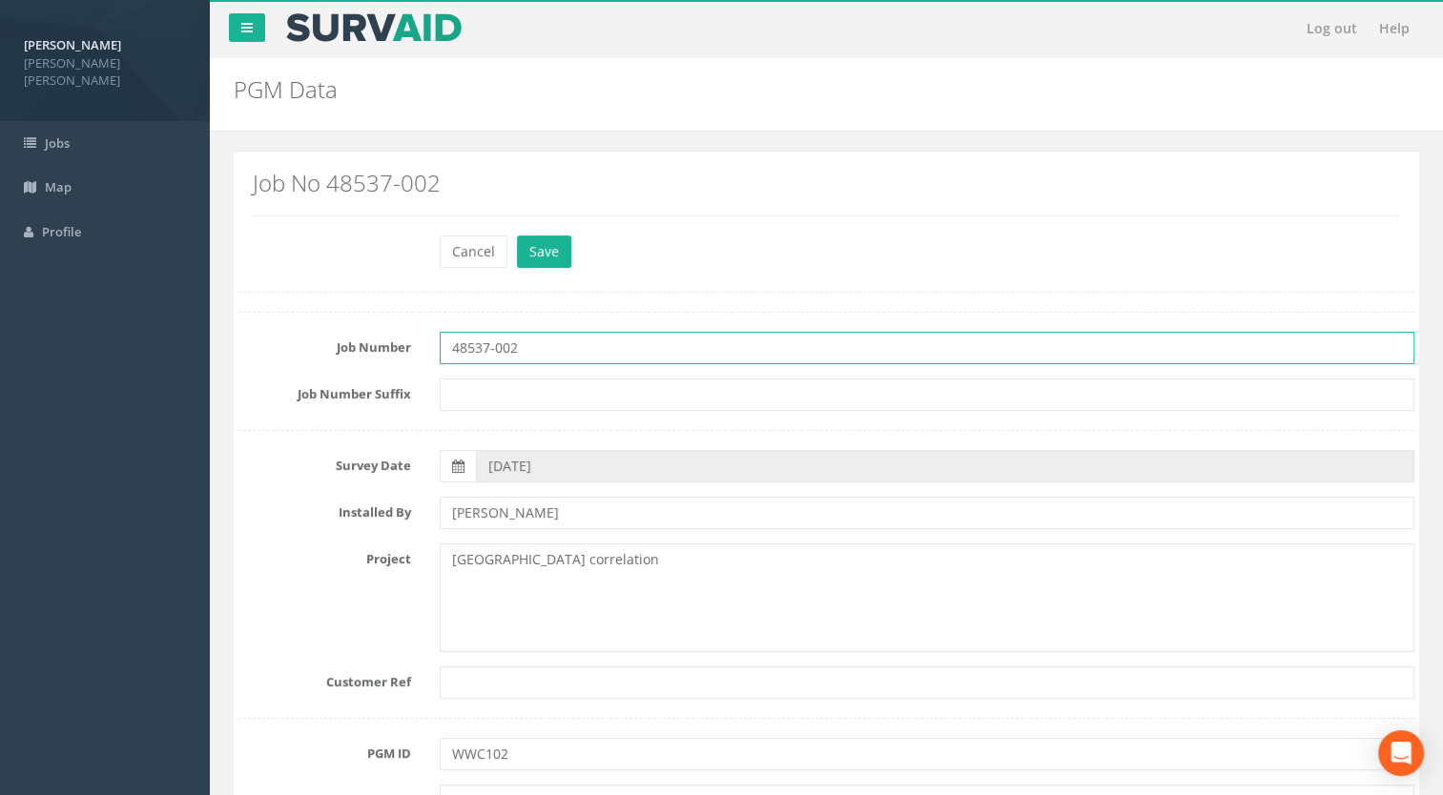
click at [565, 348] on input "48537-002" at bounding box center [928, 348] width 976 height 32
type input "48537"
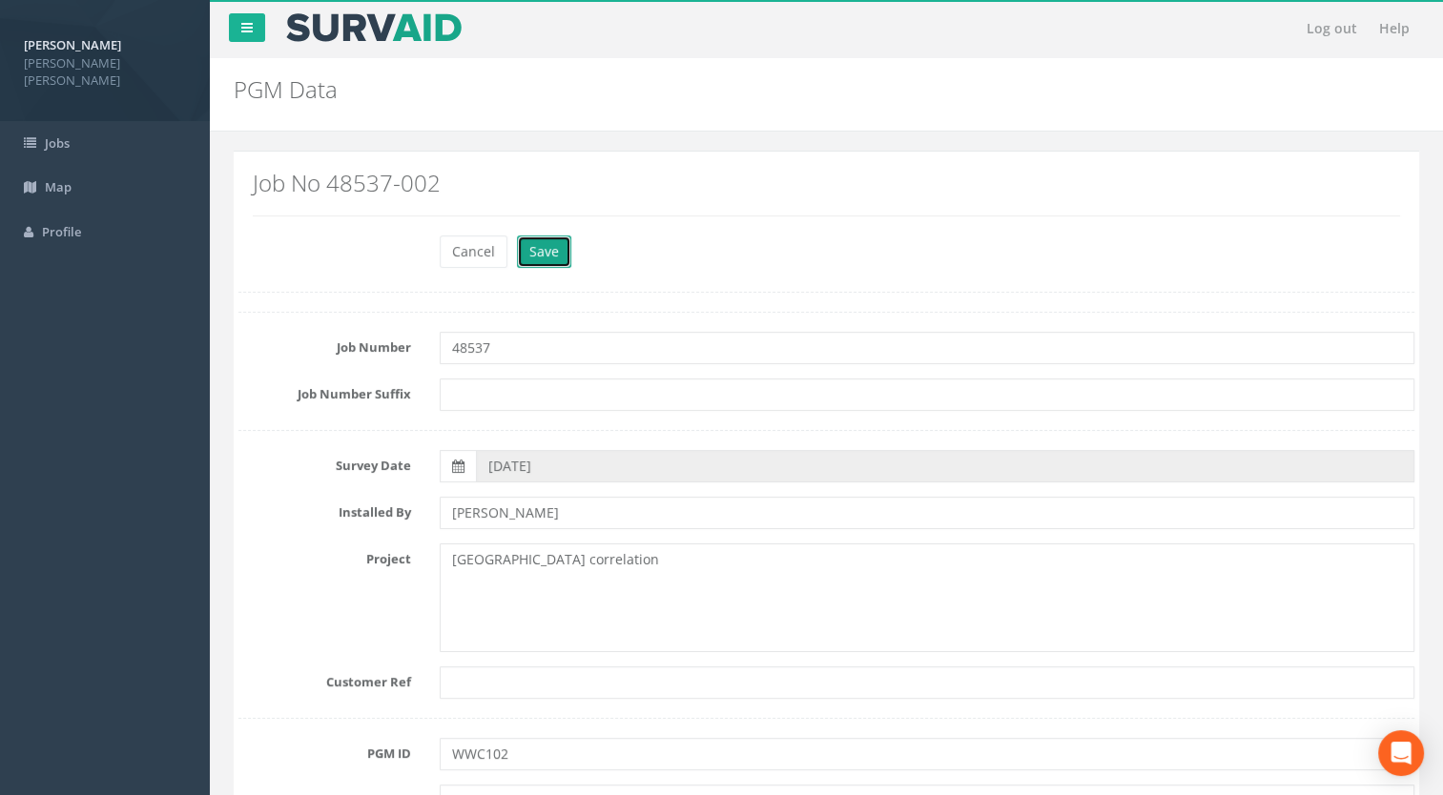
click at [548, 257] on button "Save" at bounding box center [544, 252] width 54 height 32
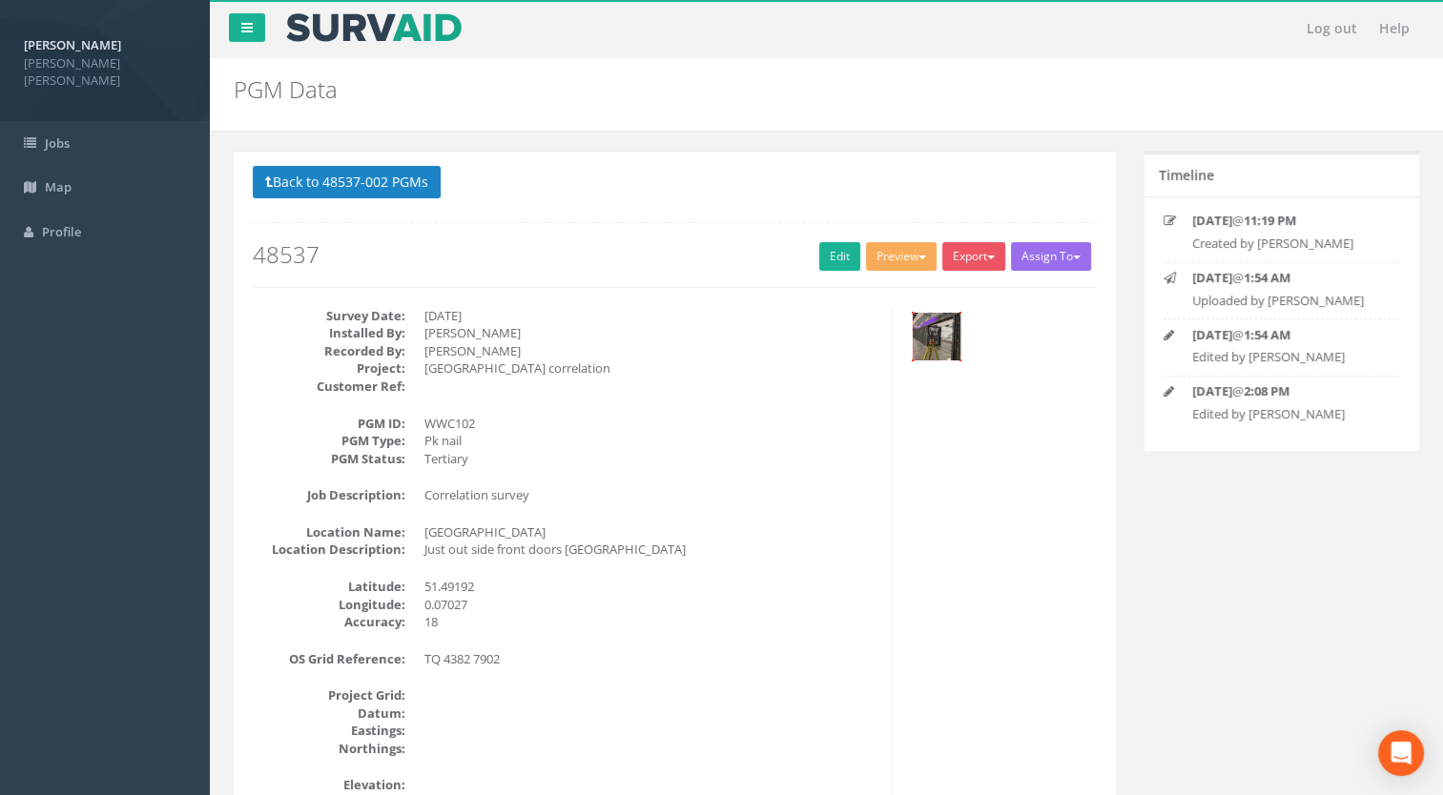
click at [929, 357] on img at bounding box center [937, 337] width 48 height 48
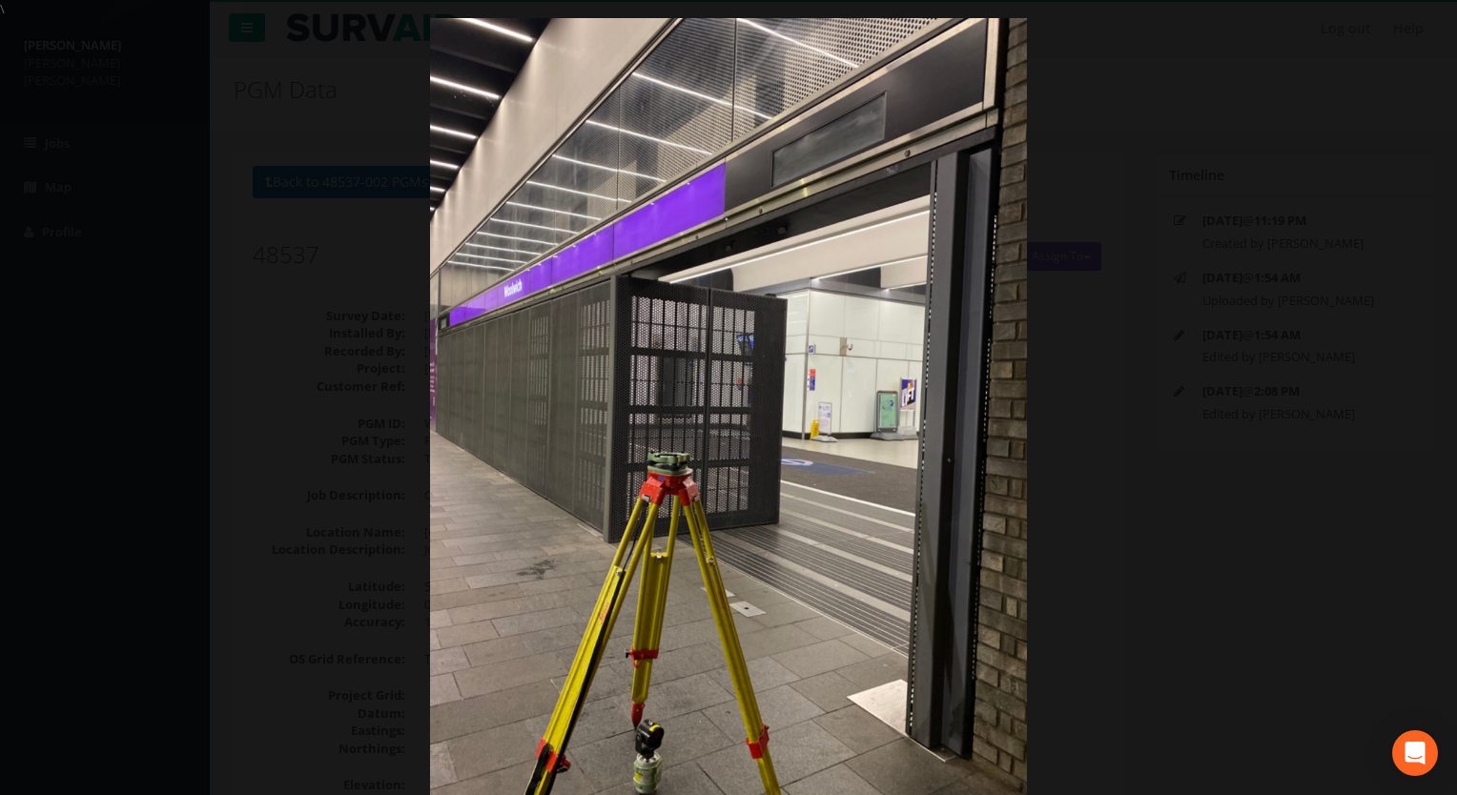
click at [158, 350] on div at bounding box center [728, 415] width 1457 height 795
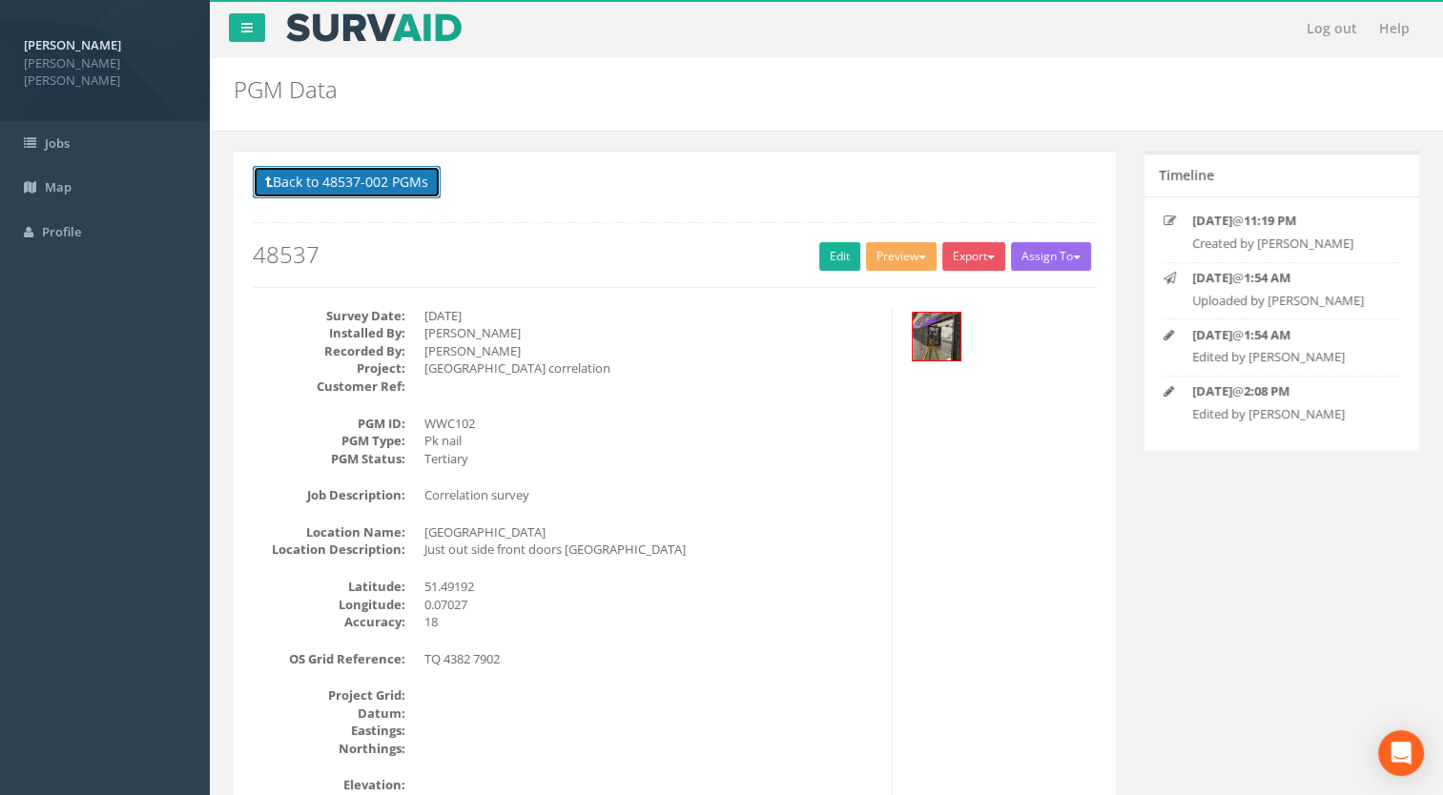
click at [356, 171] on button "Back to 48537-002 PGMs" at bounding box center [347, 182] width 188 height 32
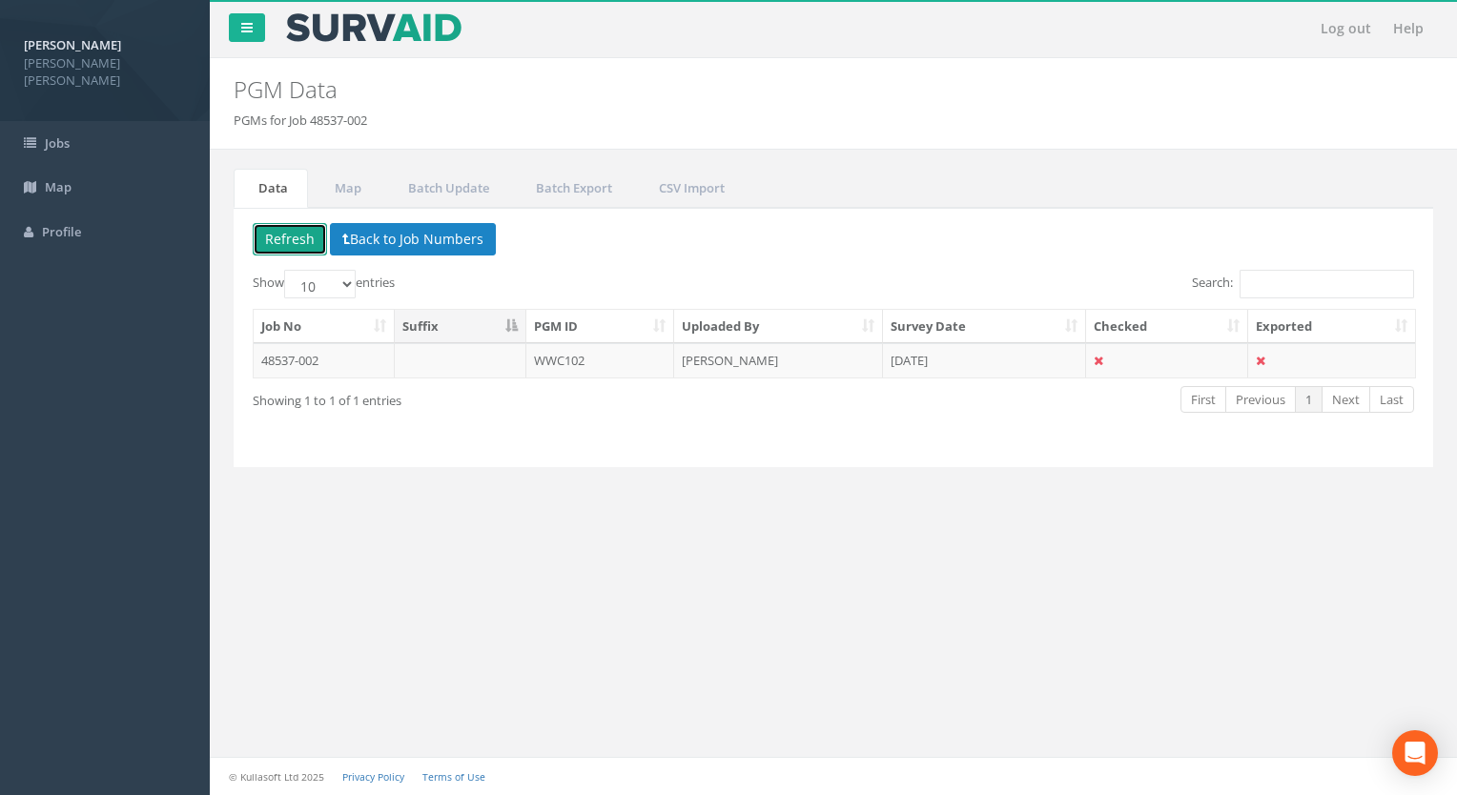
click at [296, 238] on button "Refresh" at bounding box center [290, 239] width 74 height 32
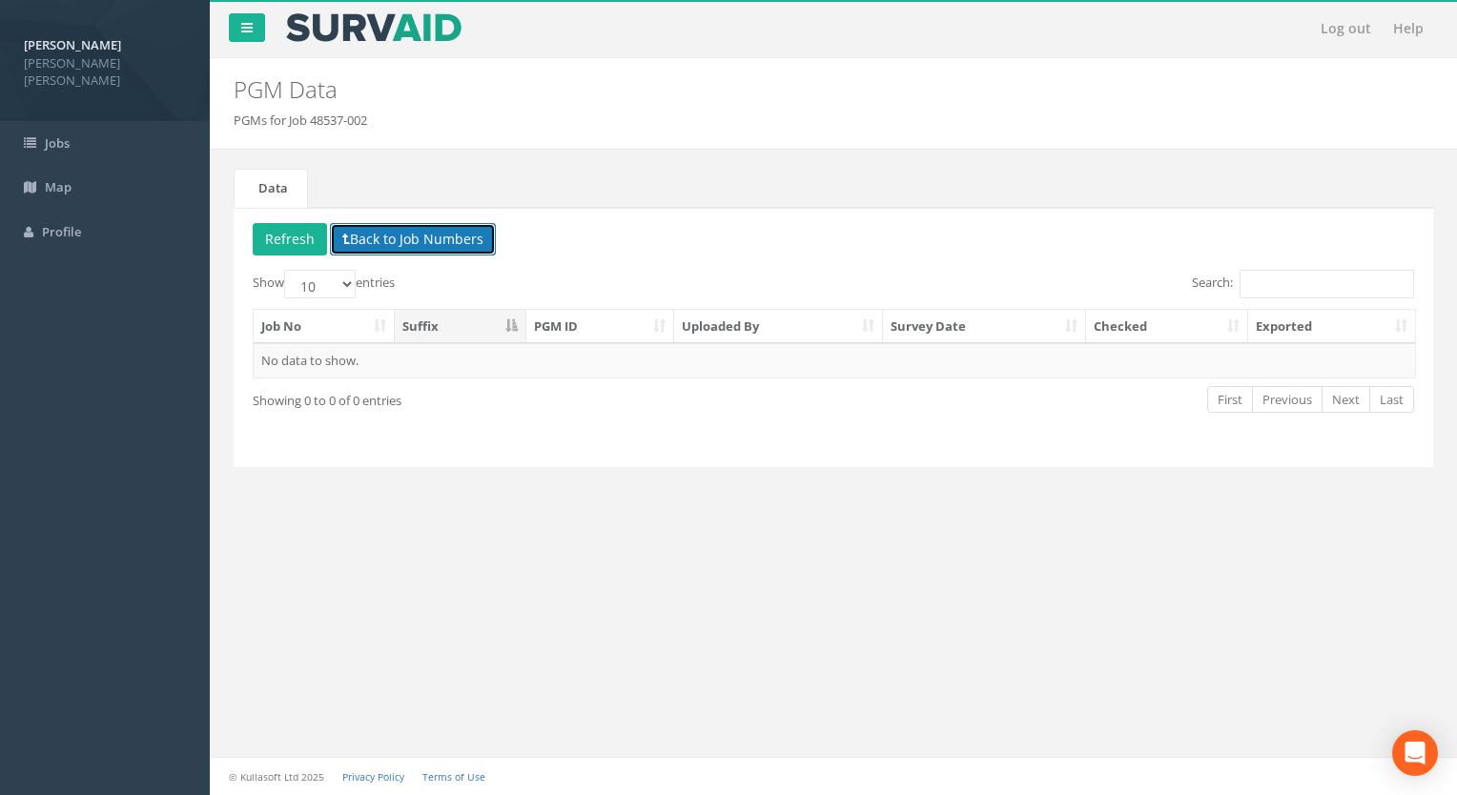
click at [431, 239] on button "Back to Job Numbers" at bounding box center [413, 239] width 166 height 32
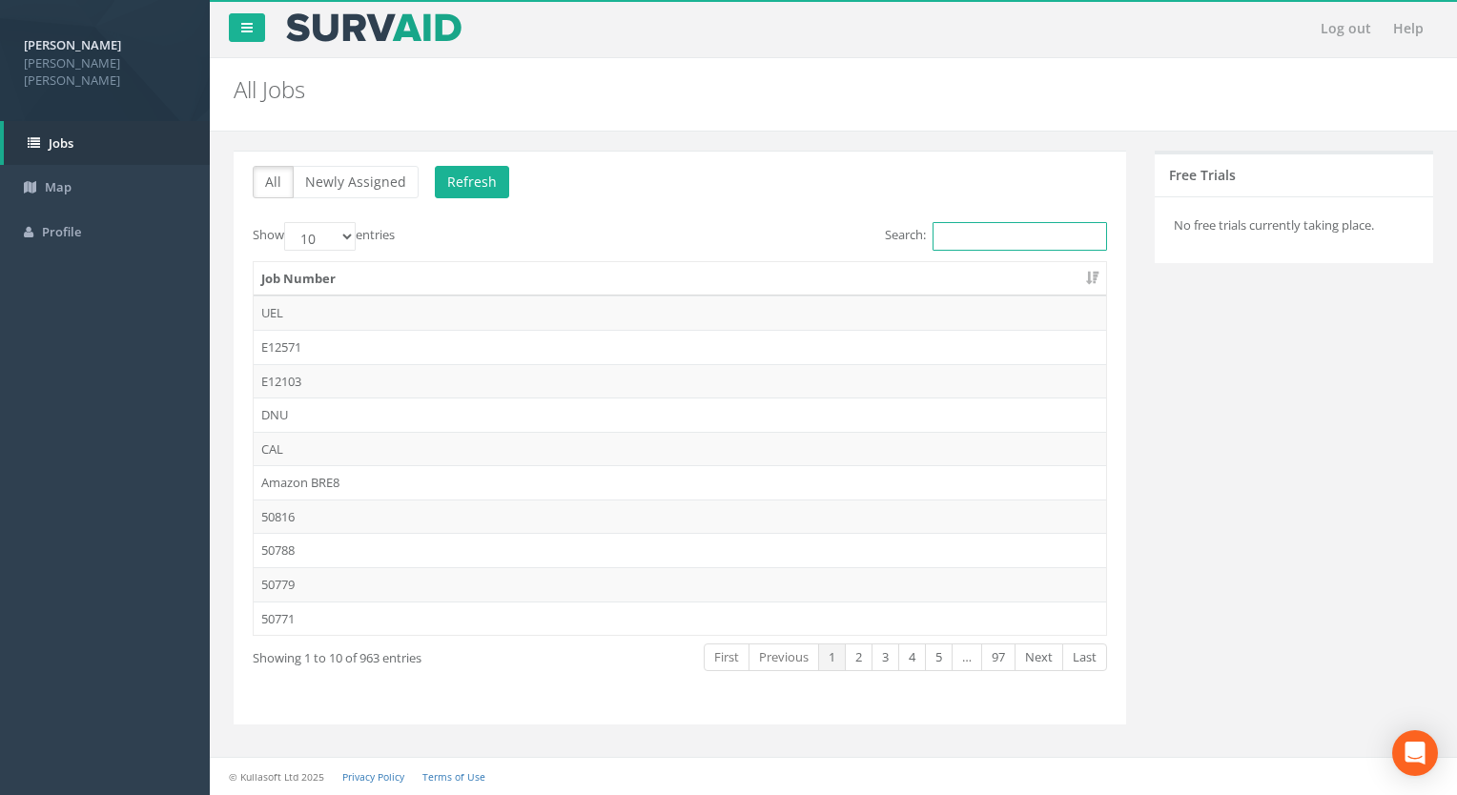
click at [977, 238] on input "Search:" at bounding box center [1020, 236] width 175 height 29
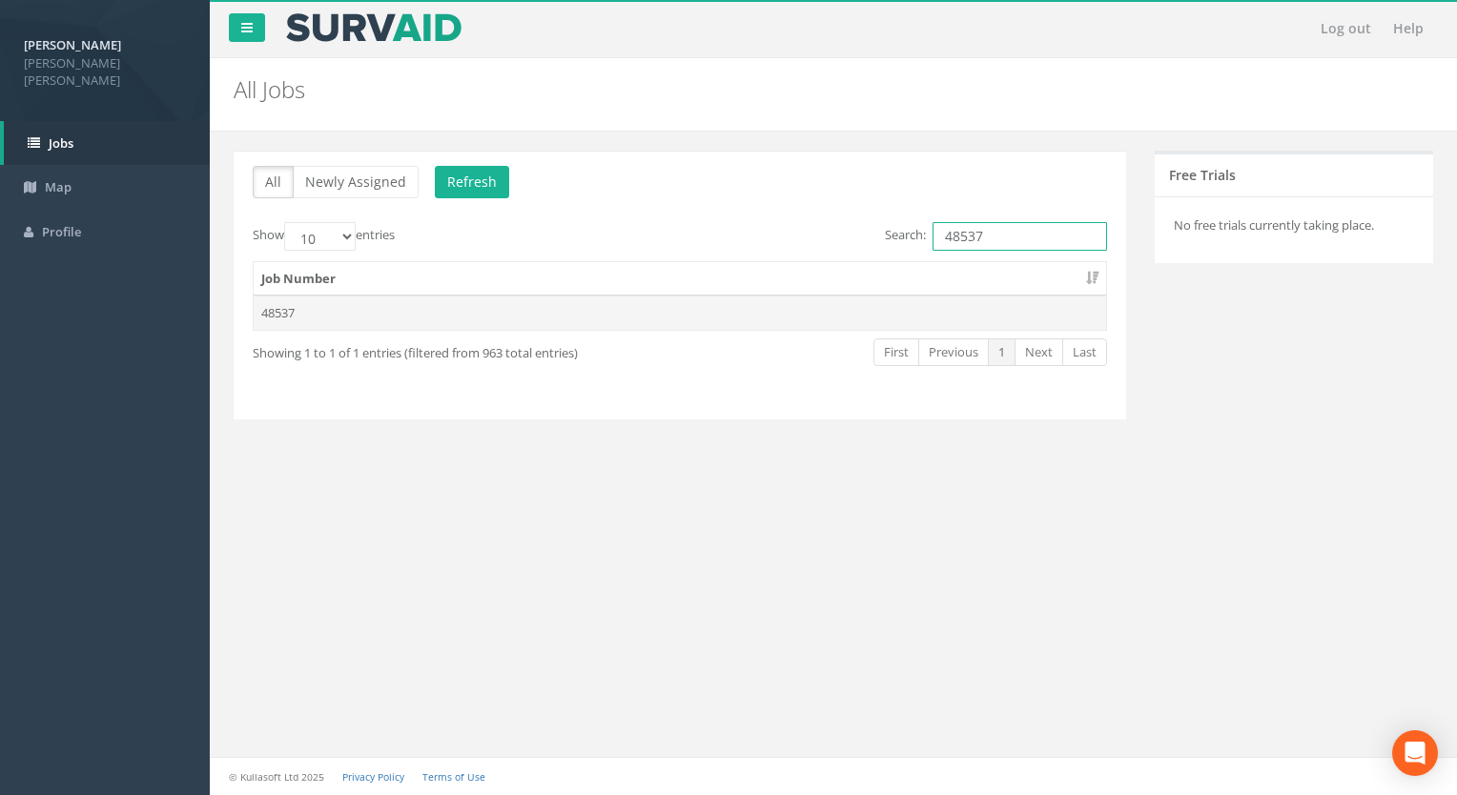
type input "48537"
click at [336, 328] on td "48537" at bounding box center [680, 313] width 853 height 34
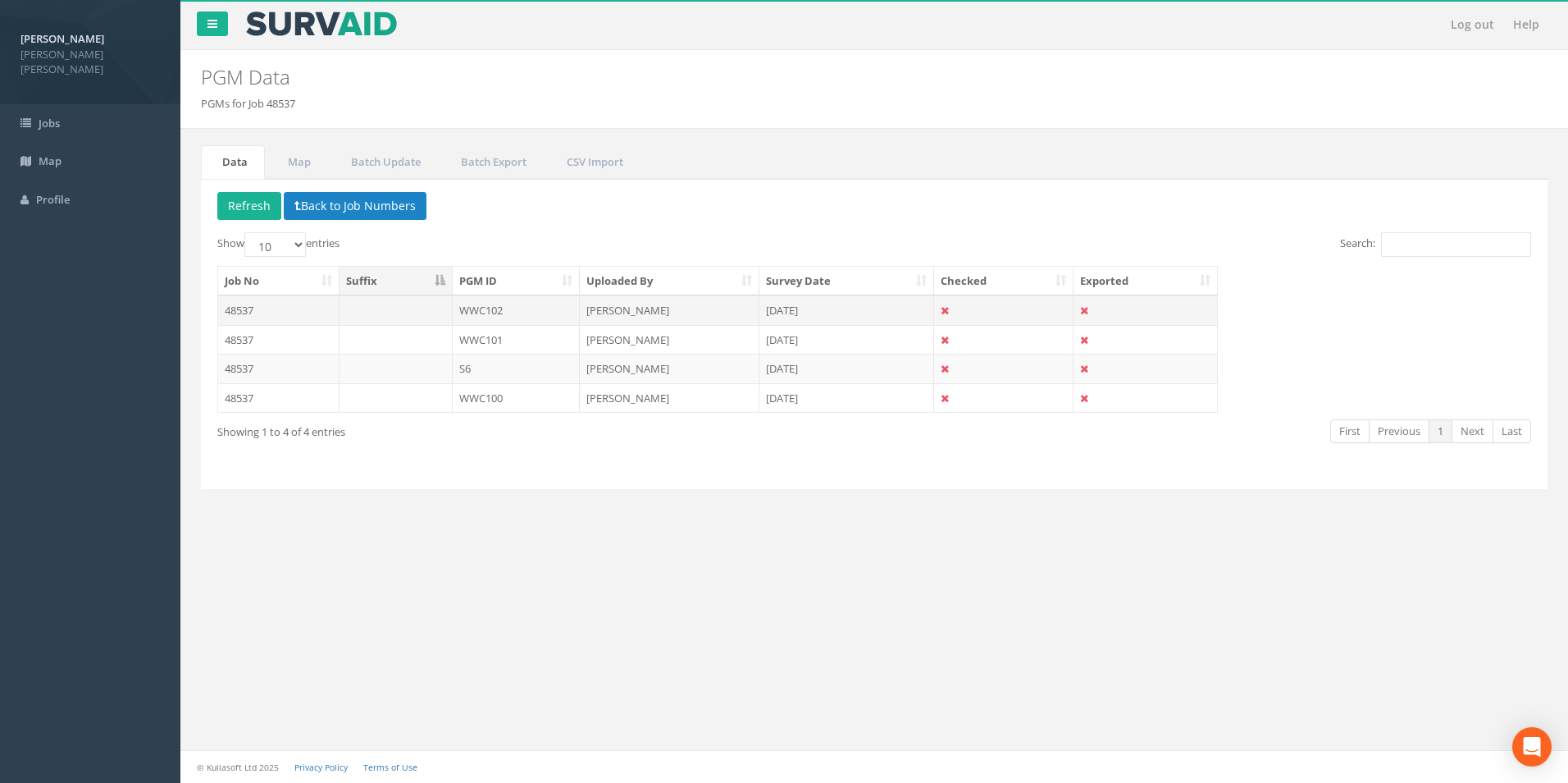
click at [527, 307] on td "WWC102" at bounding box center [516, 310] width 128 height 29
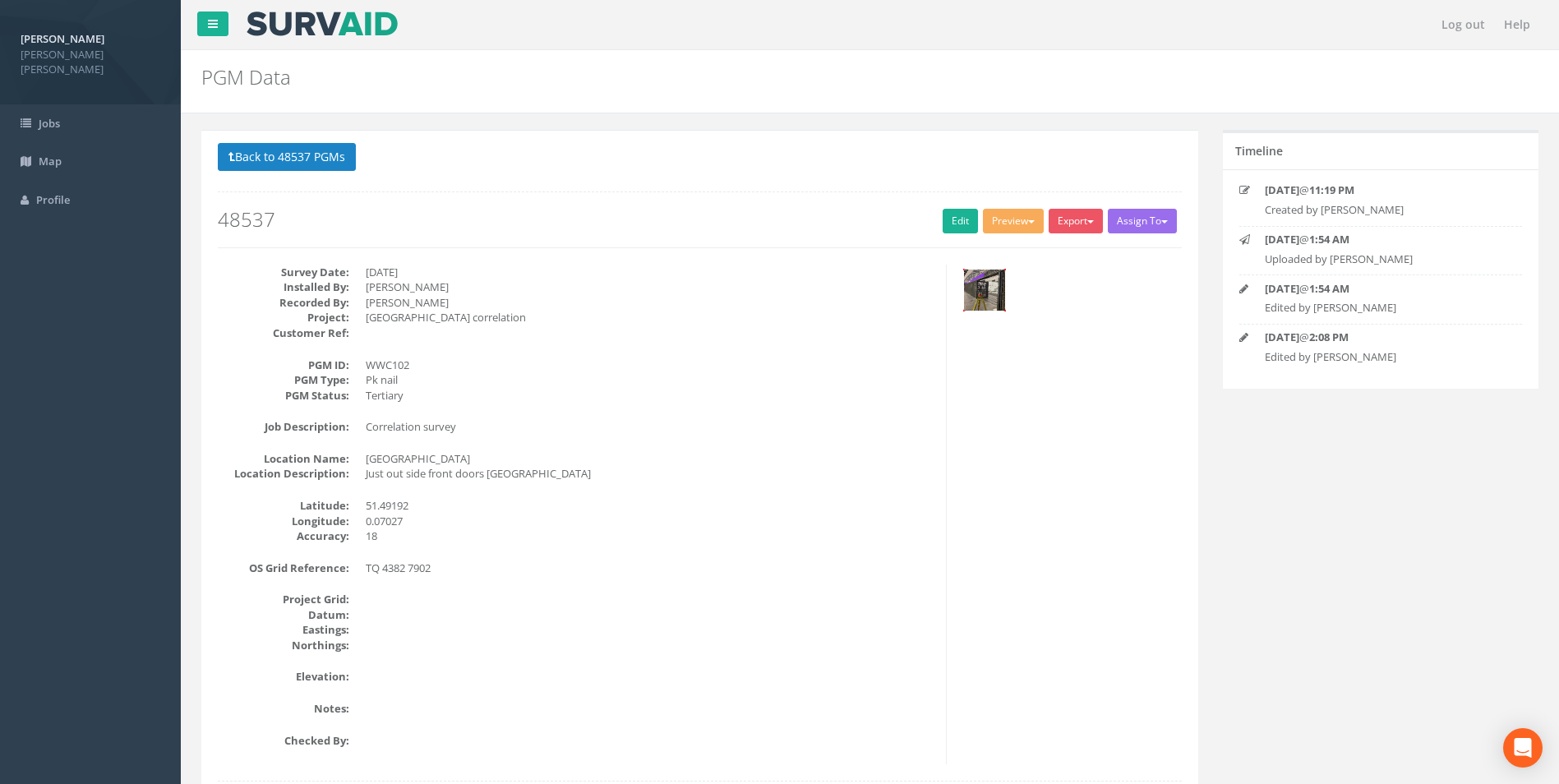
click at [983, 290] on img at bounding box center [985, 290] width 41 height 41
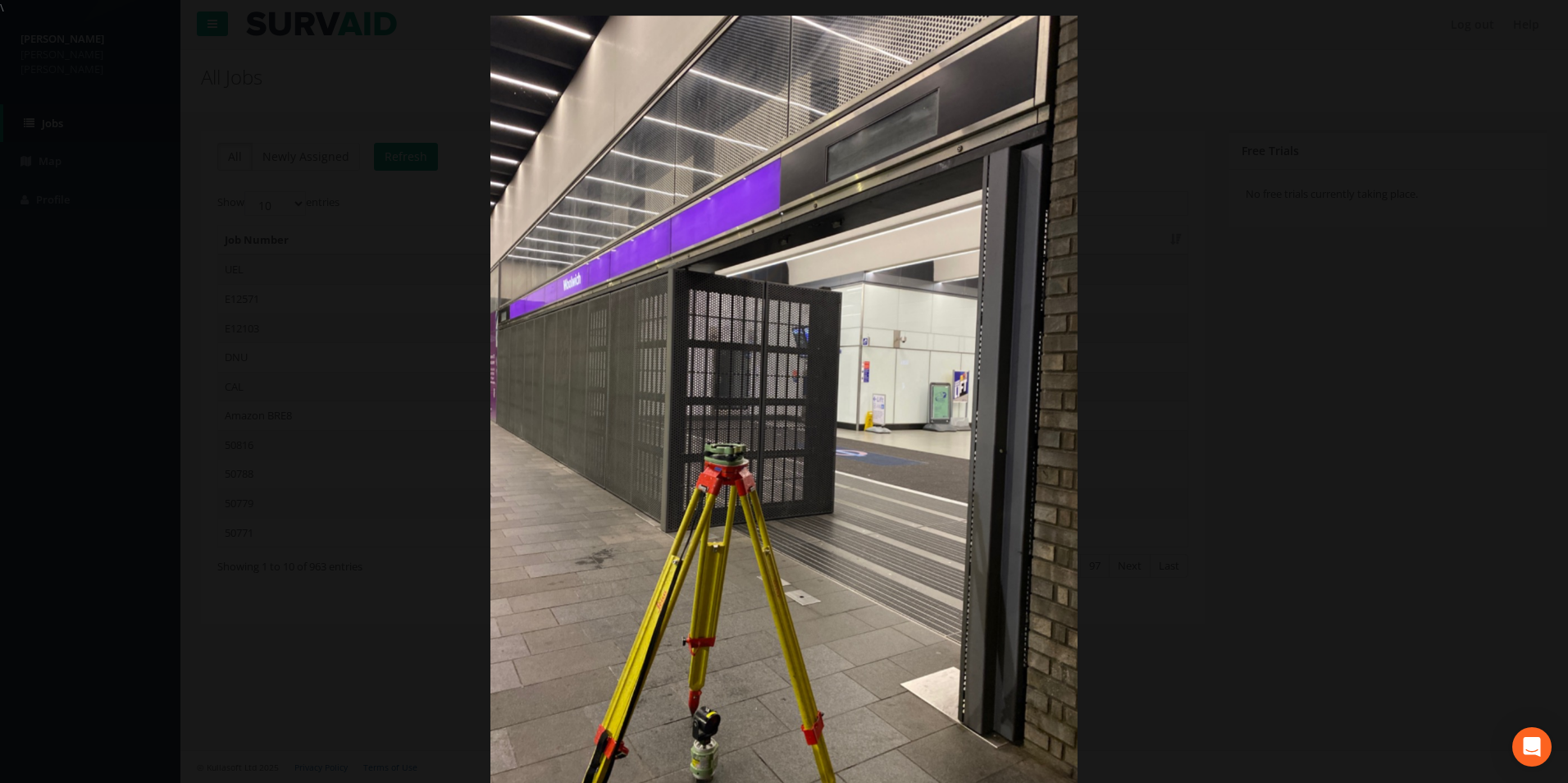
click at [1252, 279] on div at bounding box center [784, 407] width 1568 height 783
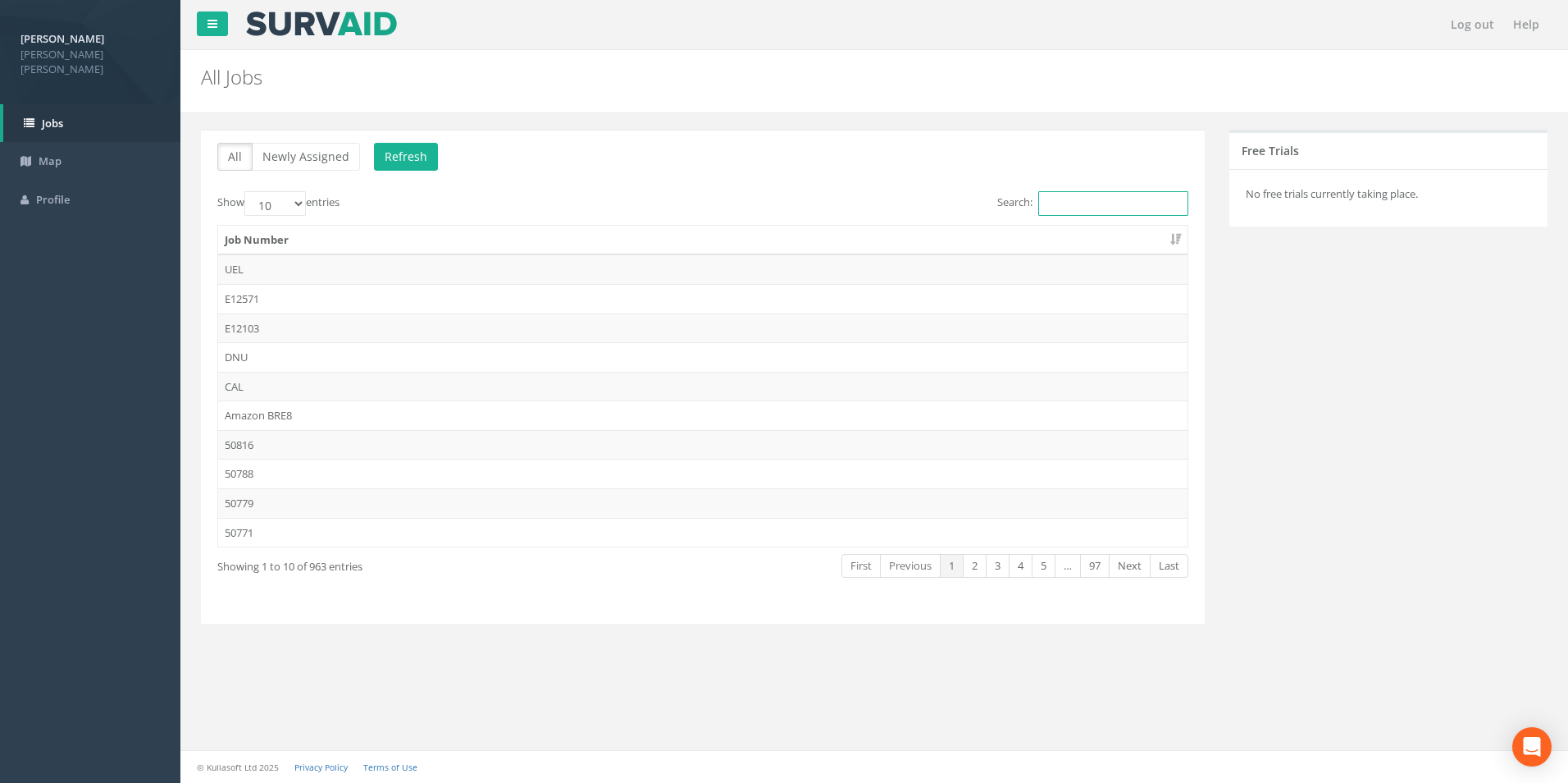
click at [1161, 204] on input "Search:" at bounding box center [1113, 203] width 151 height 25
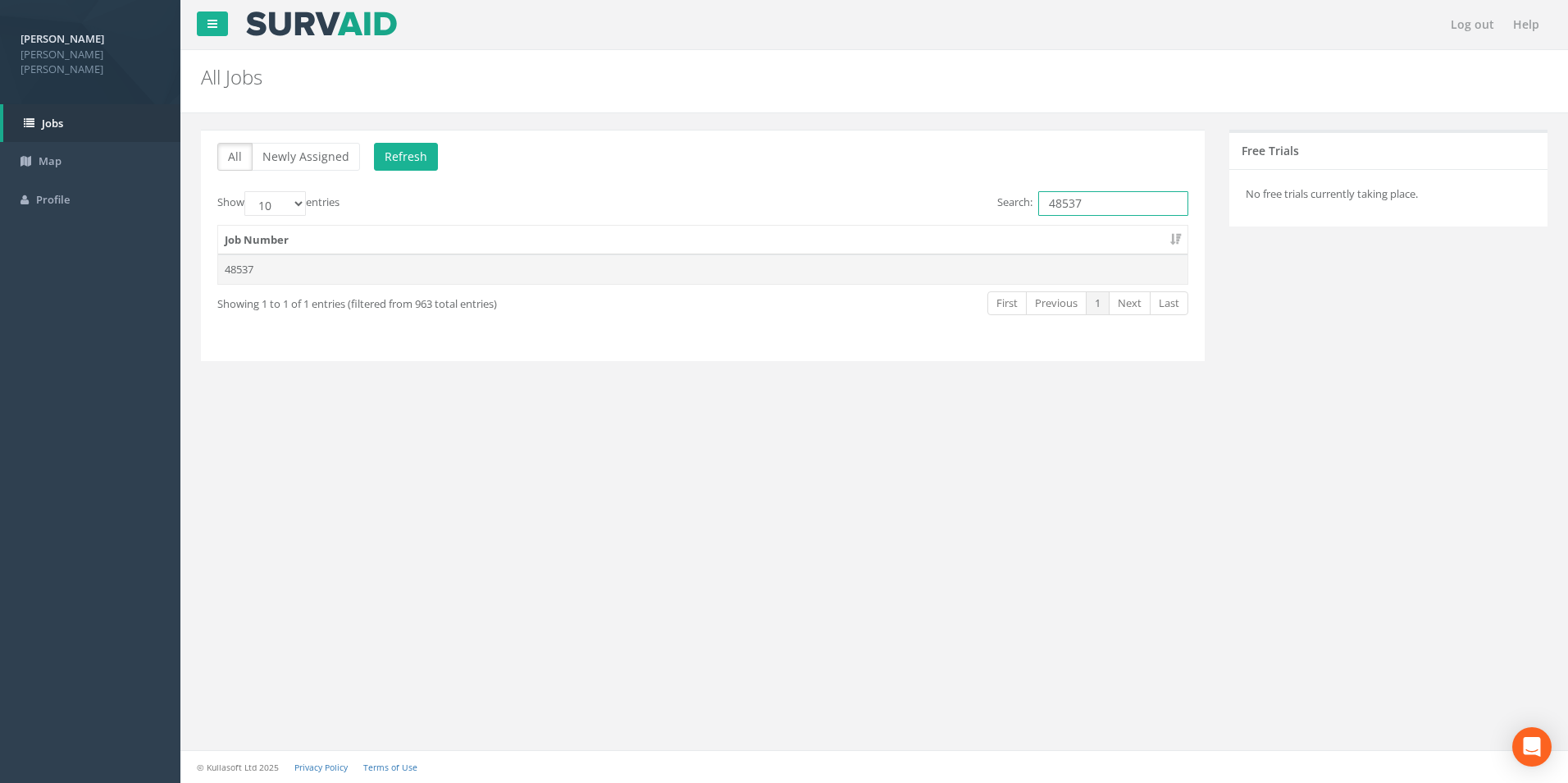
type input "48537"
click at [1085, 258] on td "48537" at bounding box center [703, 269] width 969 height 29
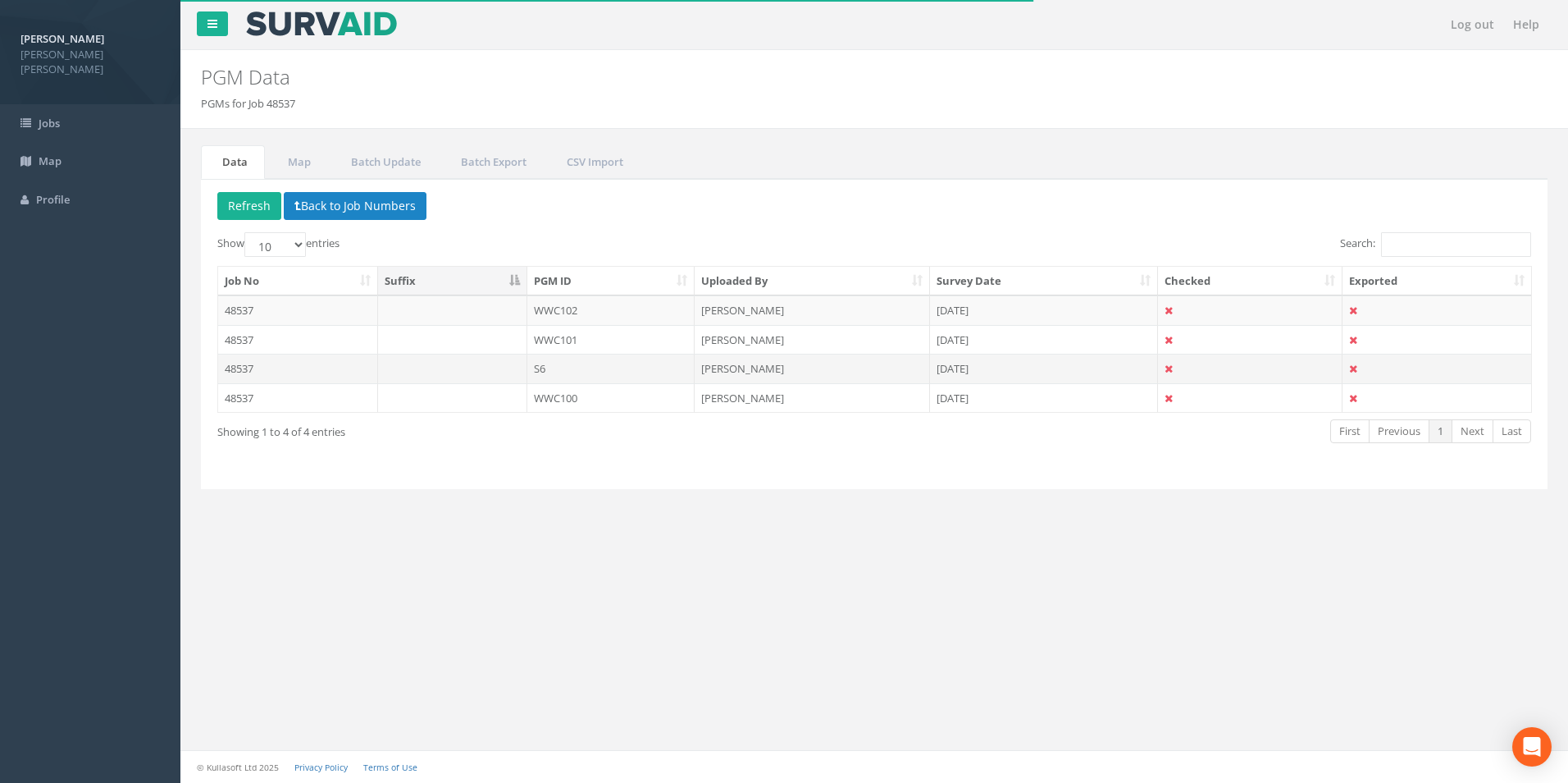
click at [590, 365] on td "S6" at bounding box center [611, 368] width 168 height 29
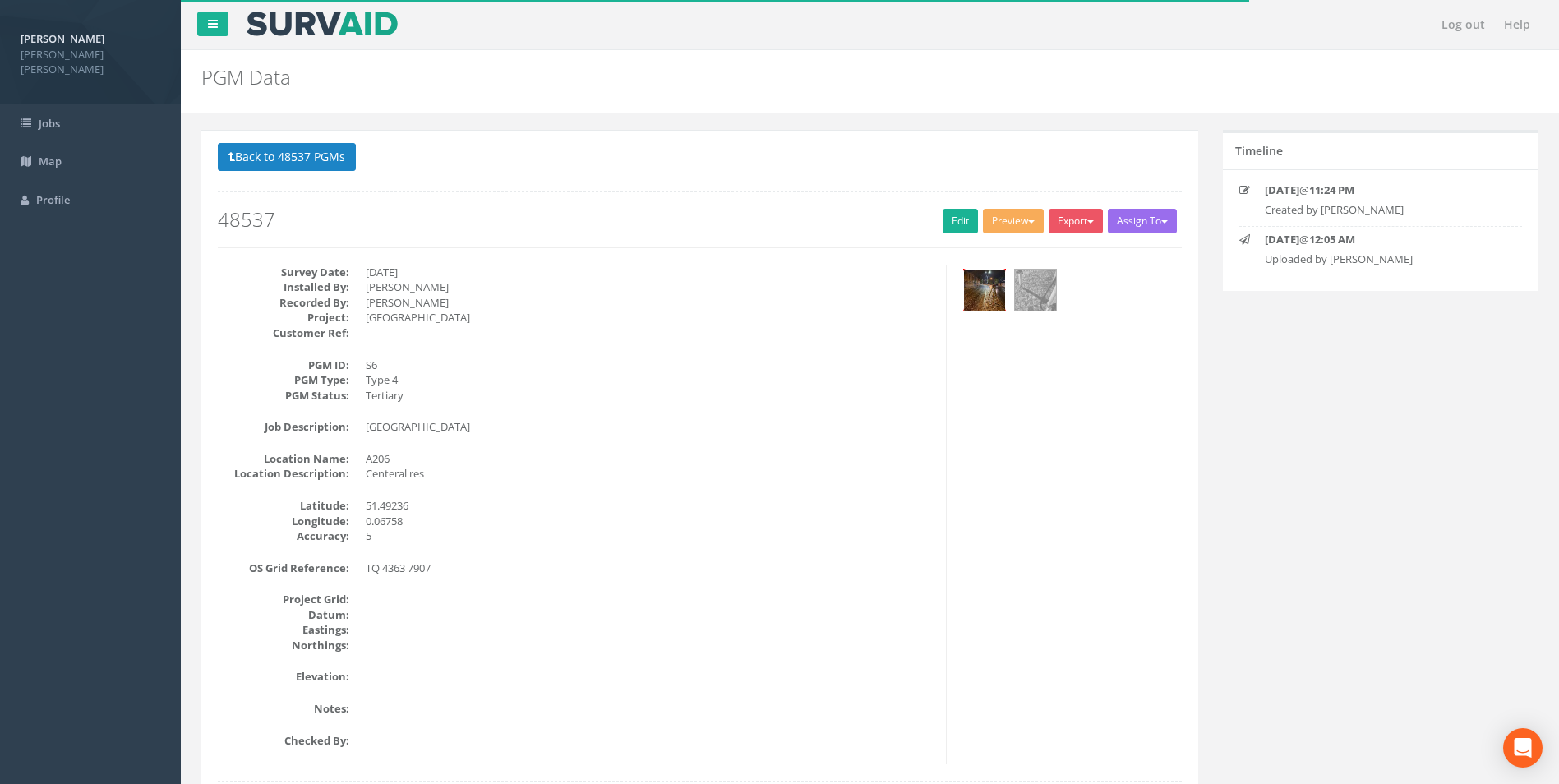
click at [988, 288] on img at bounding box center [985, 290] width 41 height 41
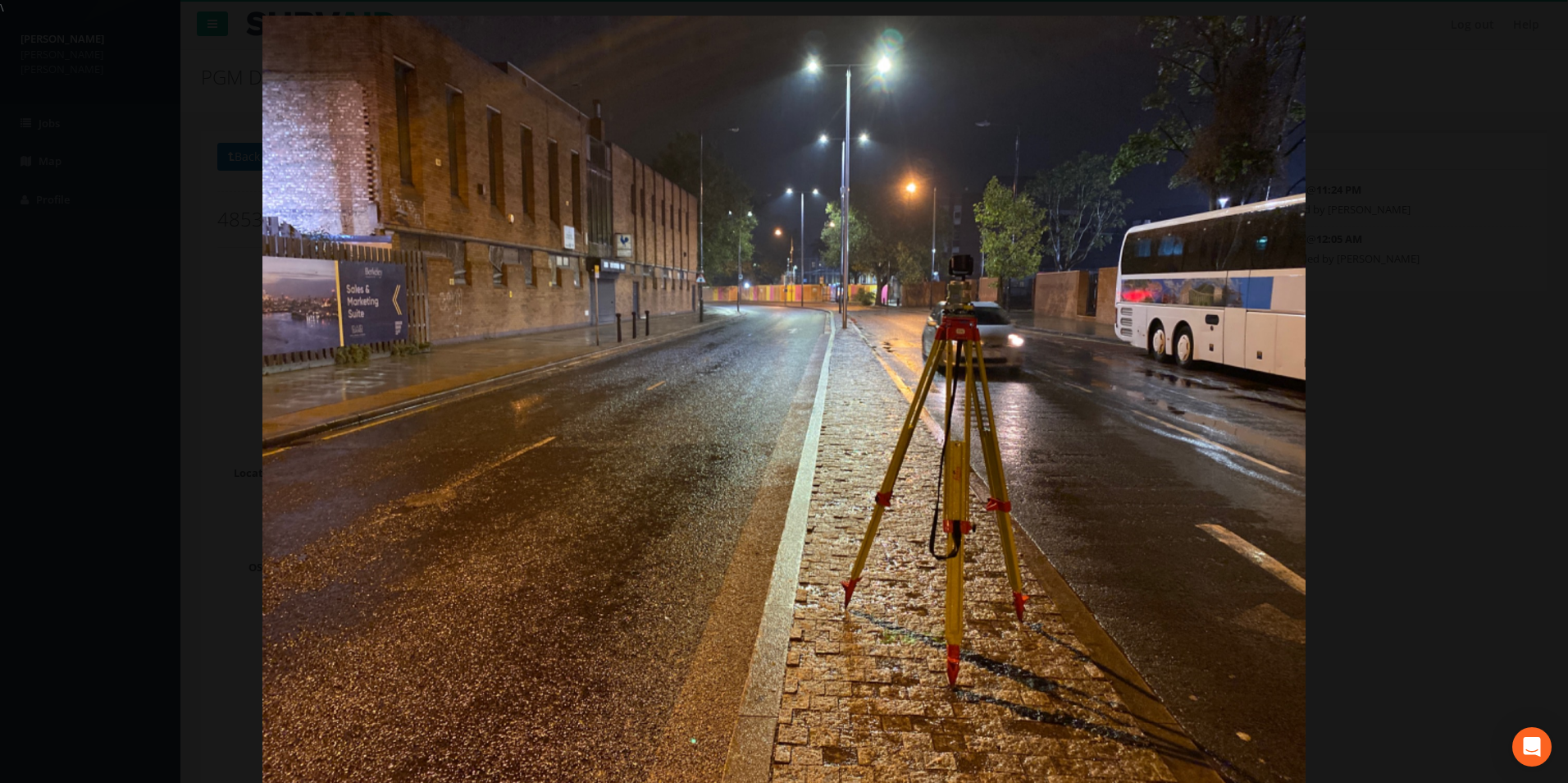
click at [828, 297] on img at bounding box center [784, 407] width 1043 height 783
click at [1252, 398] on link "›" at bounding box center [1537, 392] width 38 height 38
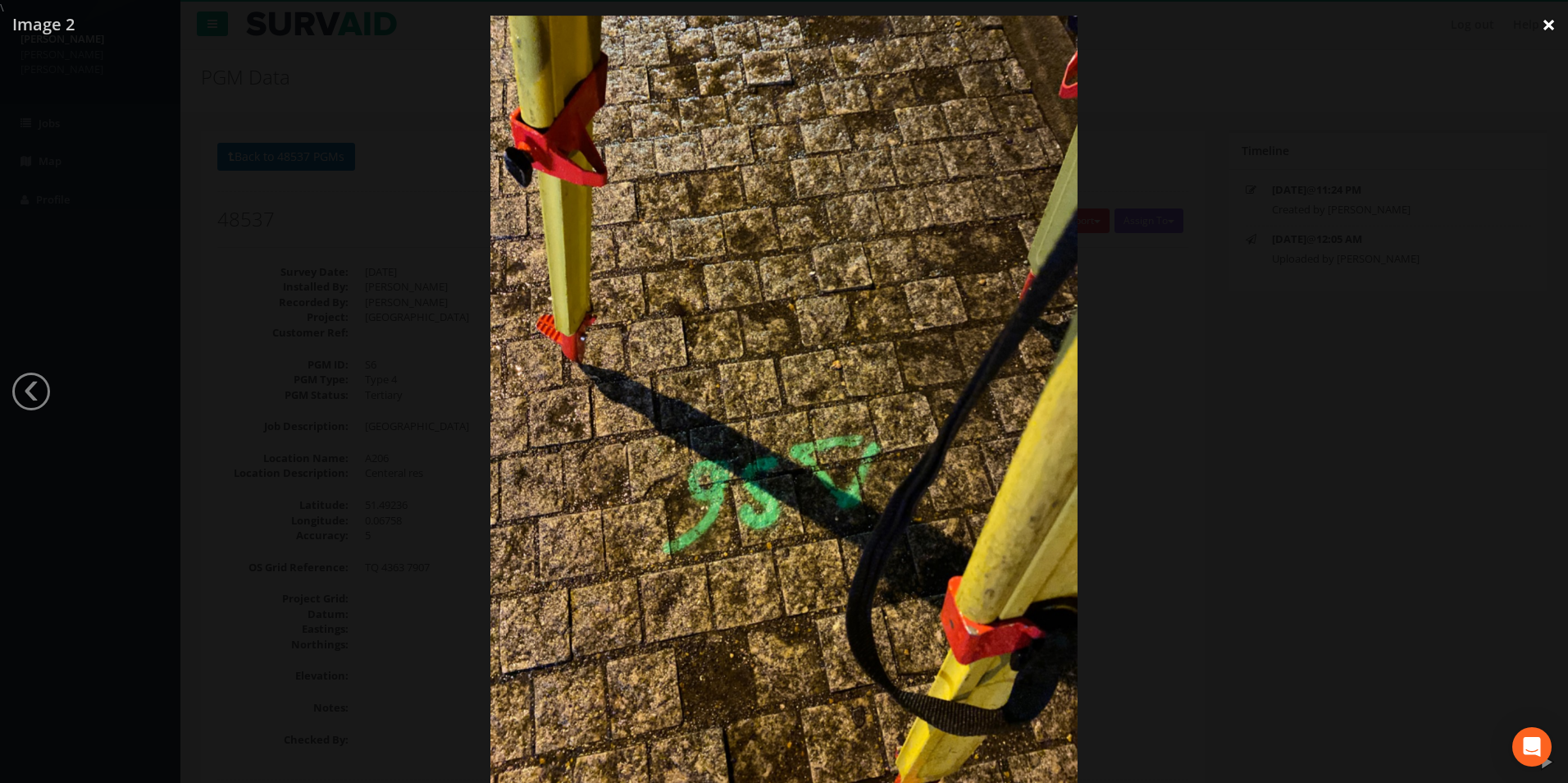
click at [1252, 25] on link "×" at bounding box center [1549, 24] width 39 height 49
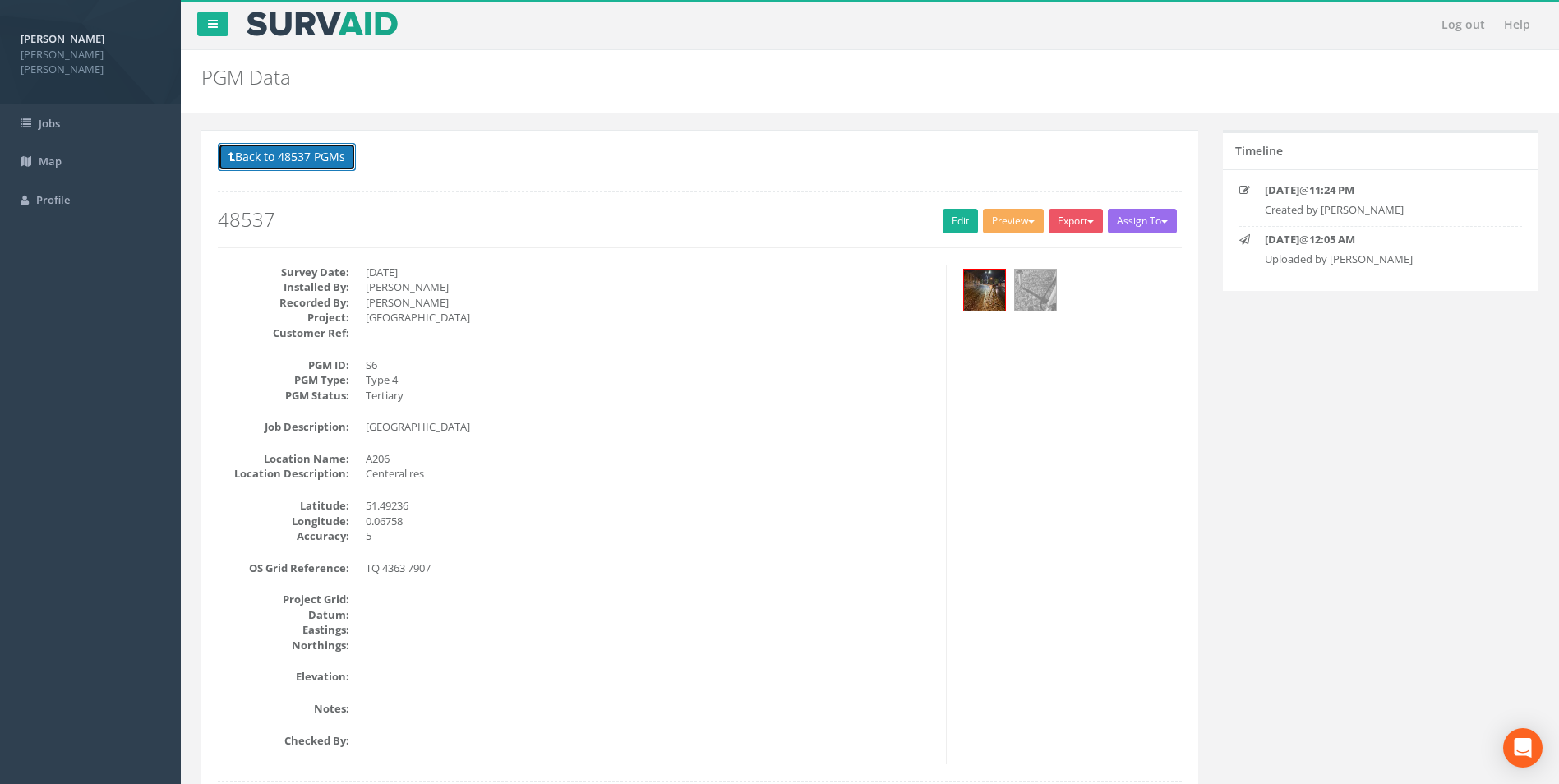
click at [327, 169] on button "Back to 48537 PGMs" at bounding box center [287, 157] width 138 height 28
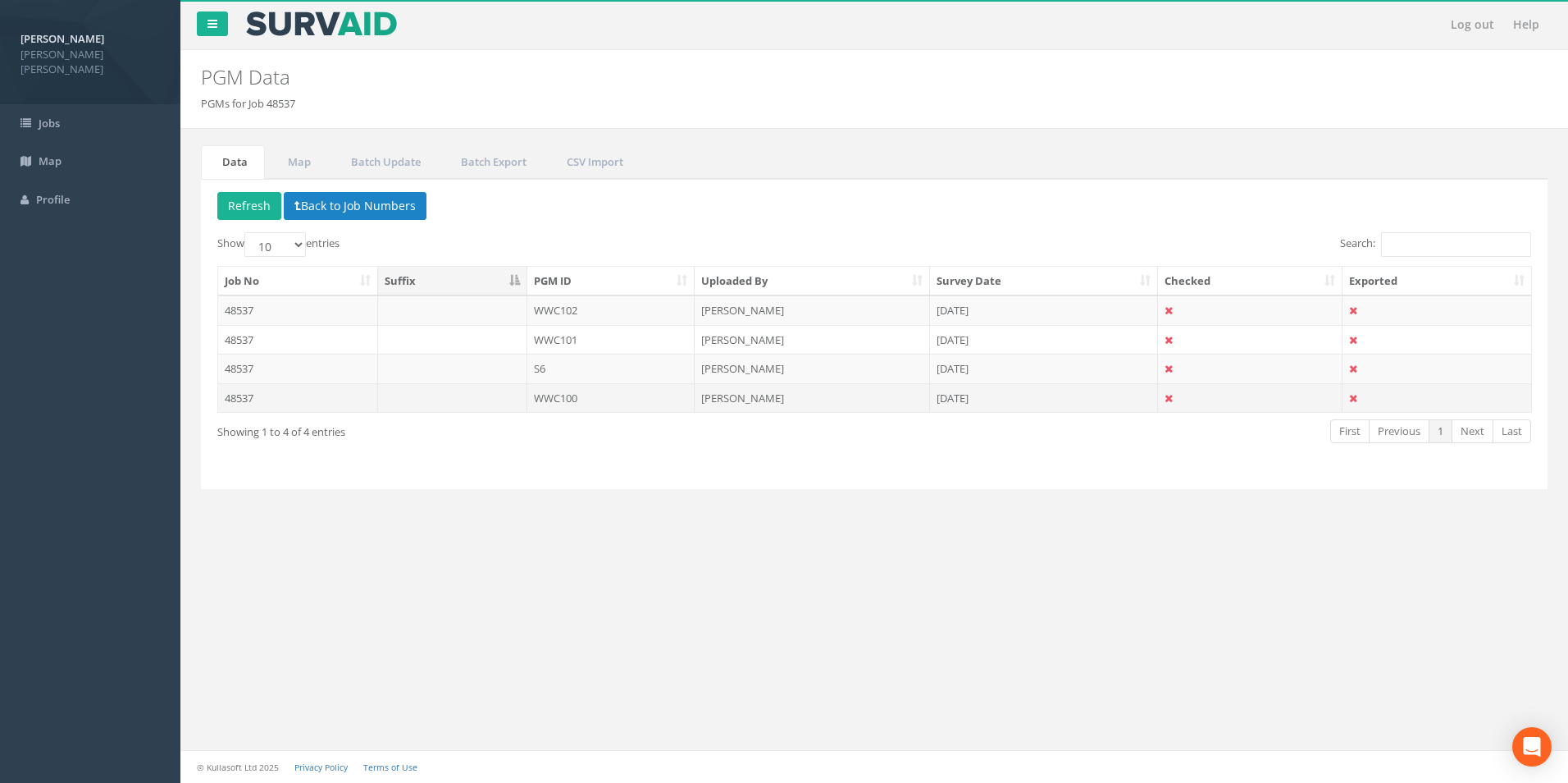
click at [579, 403] on td "WWC100" at bounding box center [611, 398] width 168 height 29
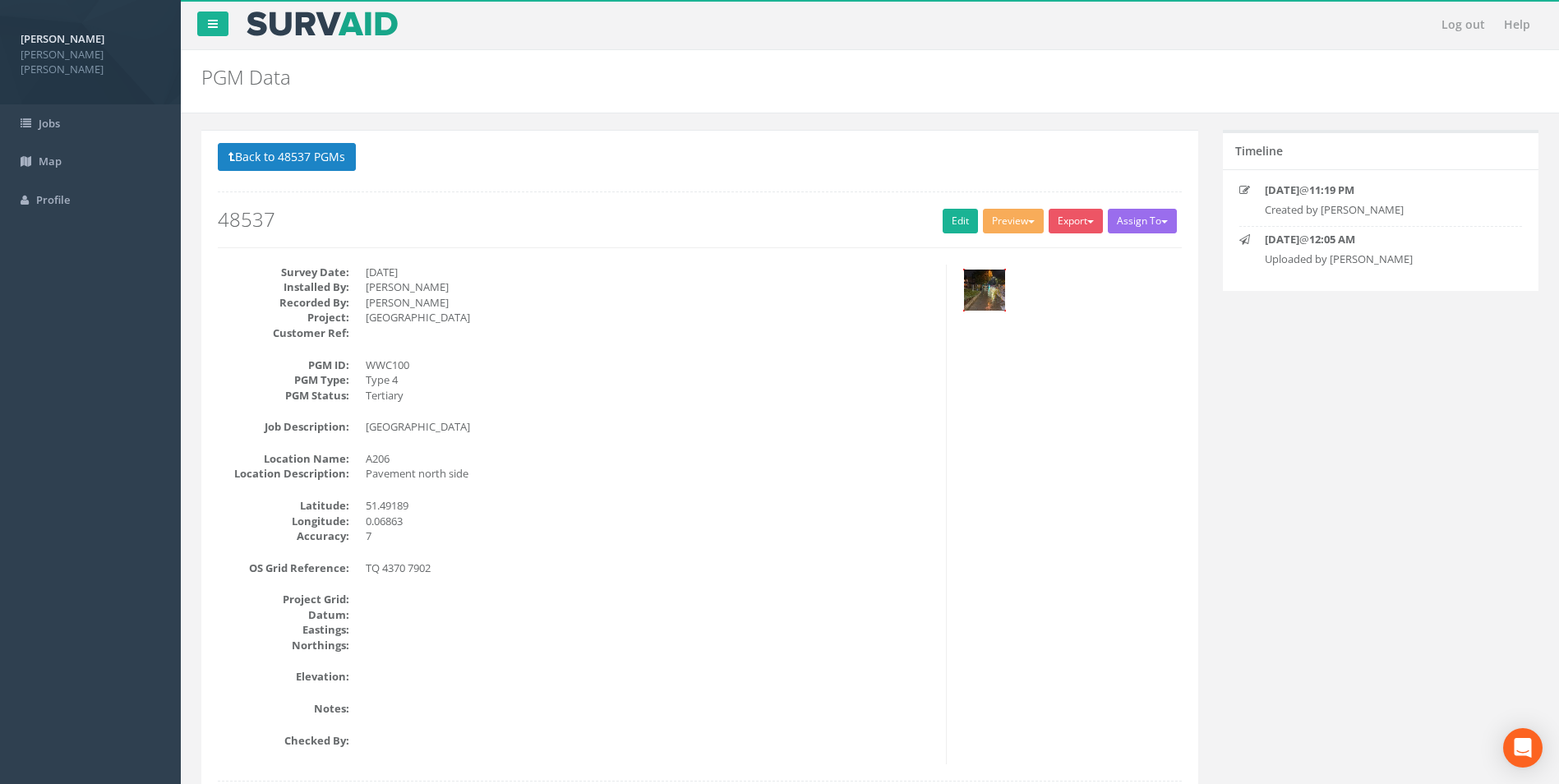
click at [980, 276] on img at bounding box center [985, 290] width 41 height 41
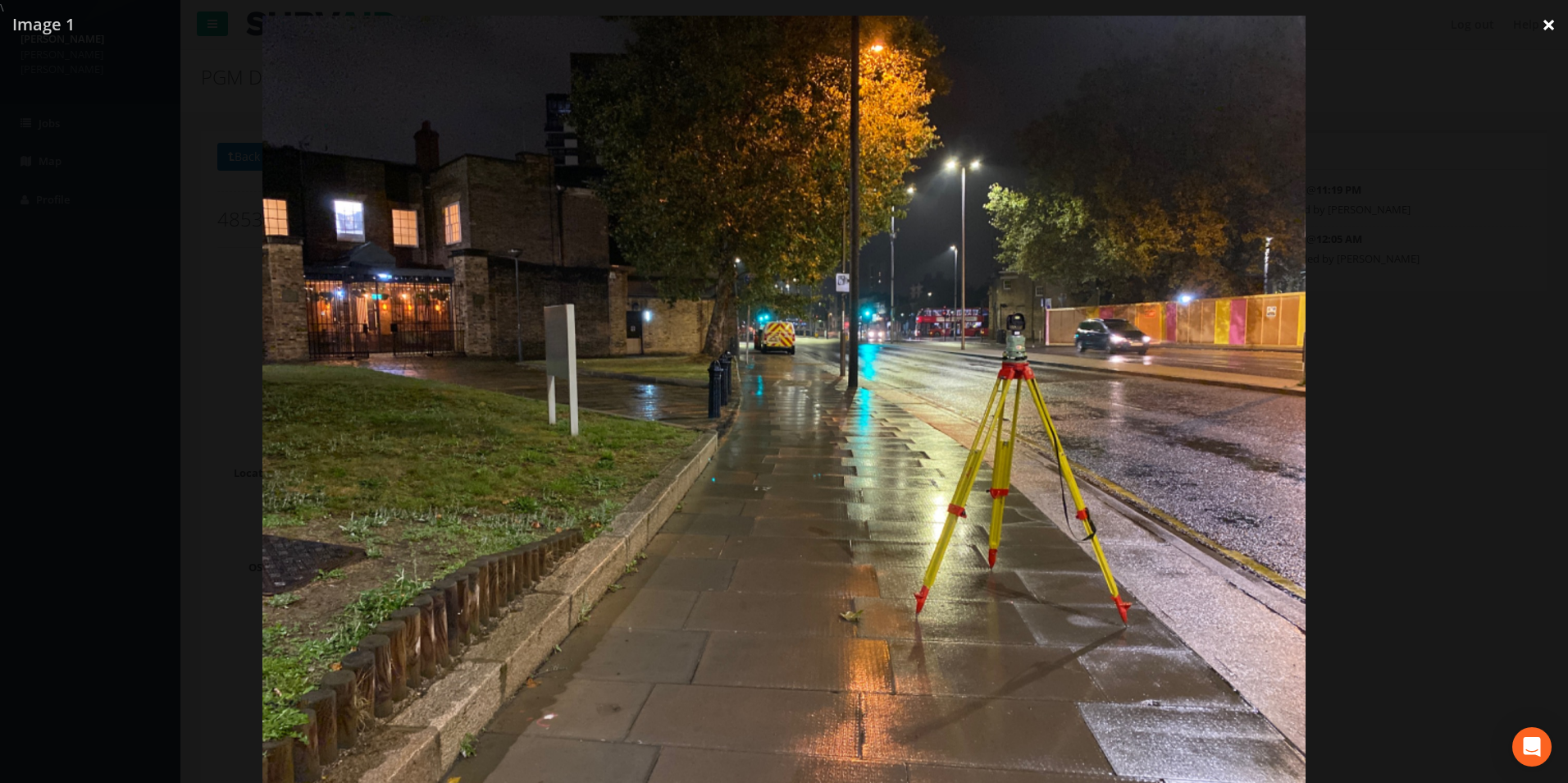
click at [1252, 25] on link "×" at bounding box center [1549, 24] width 39 height 49
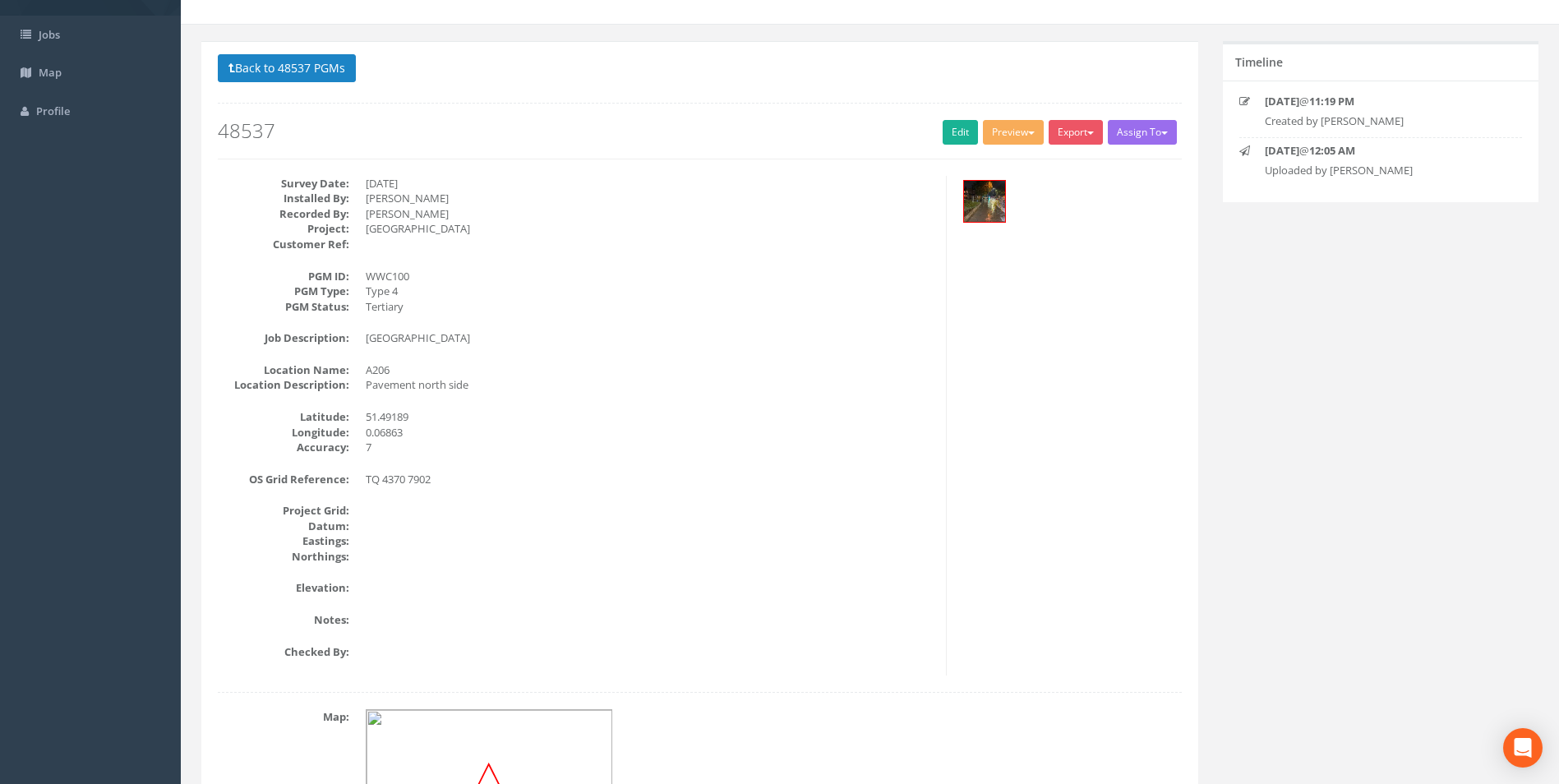
scroll to position [82, 0]
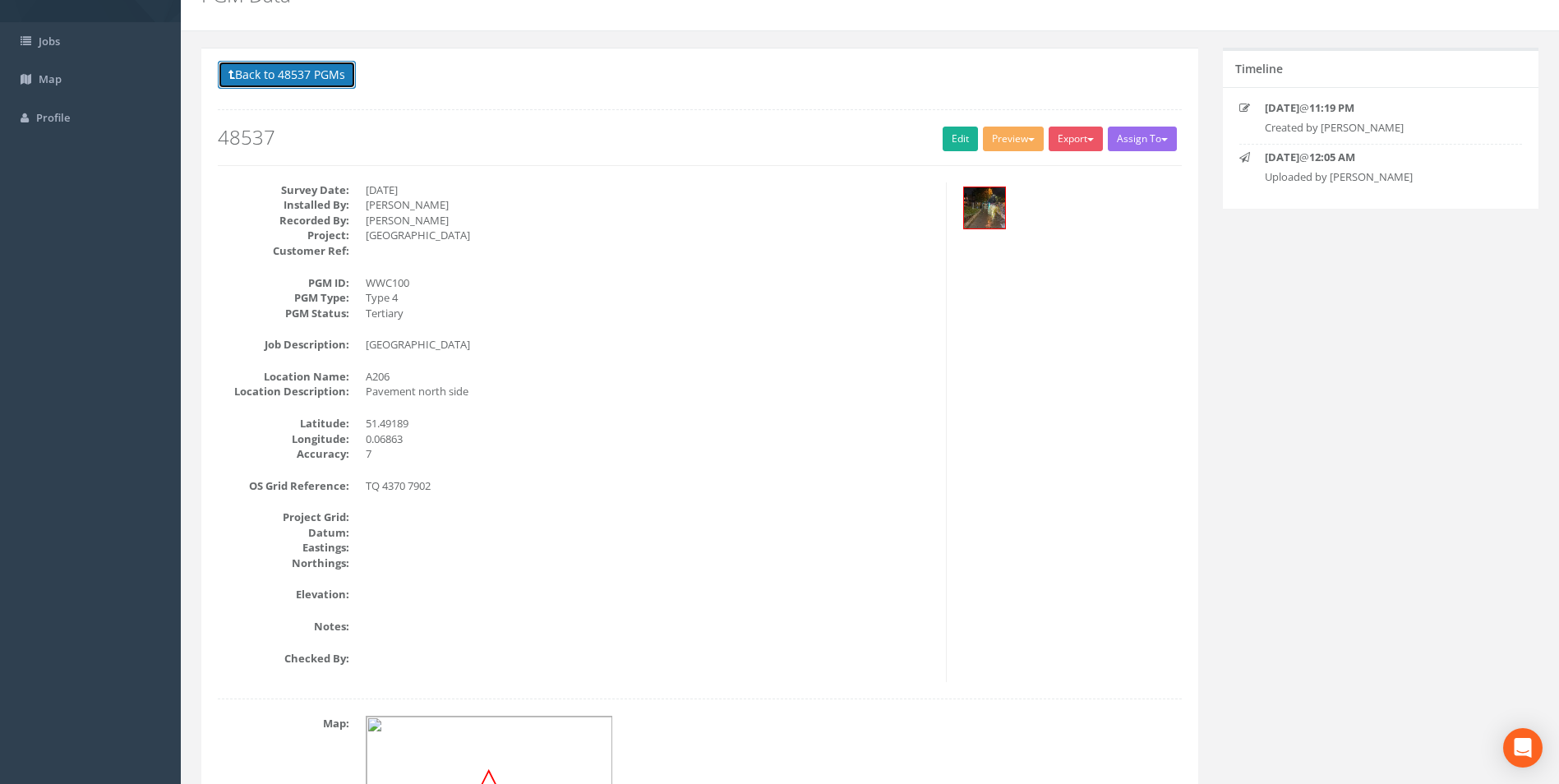
click at [298, 74] on button "Back to 48537 PGMs" at bounding box center [287, 75] width 138 height 28
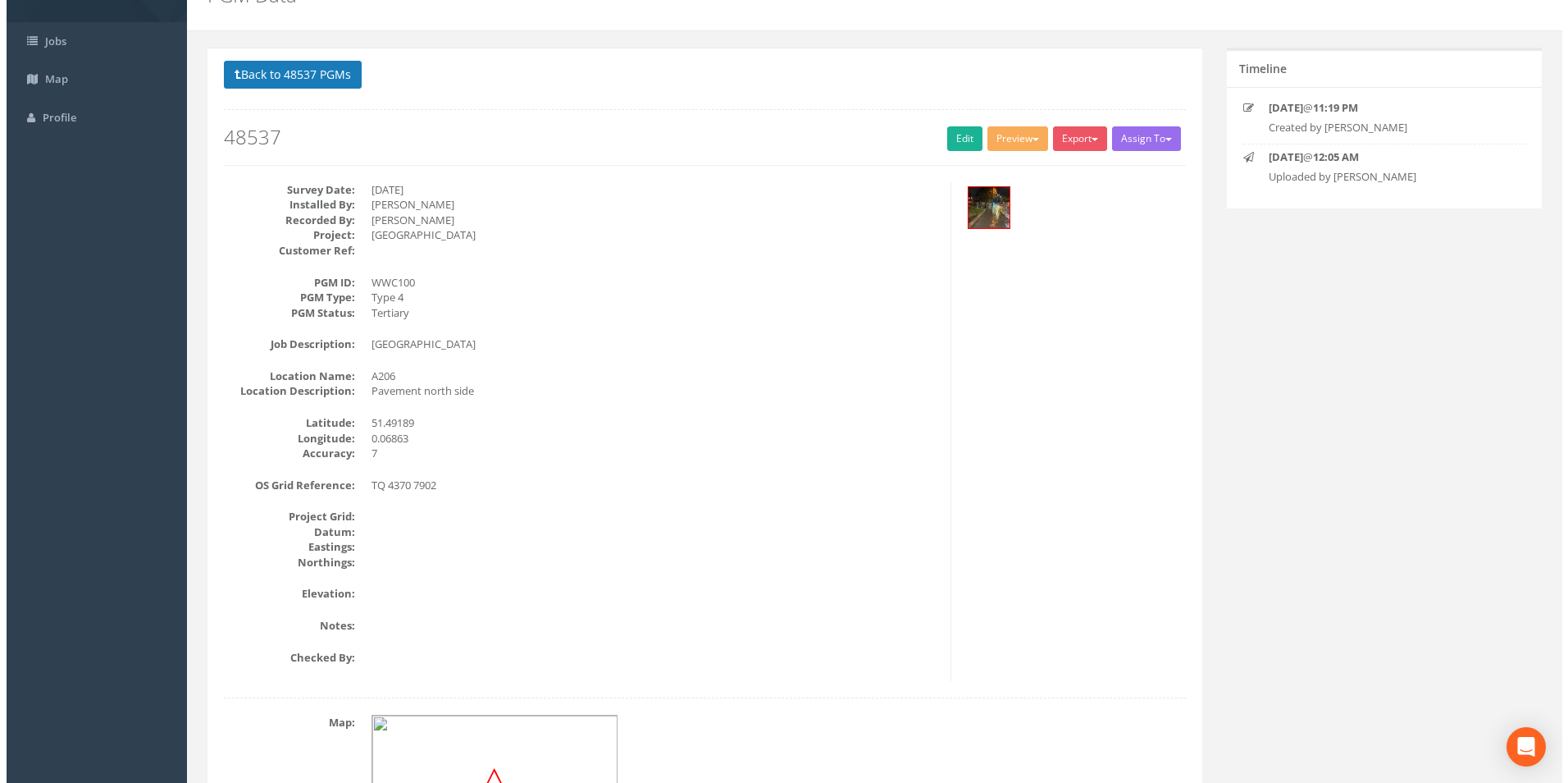
scroll to position [0, 0]
